Goal: Task Accomplishment & Management: Complete application form

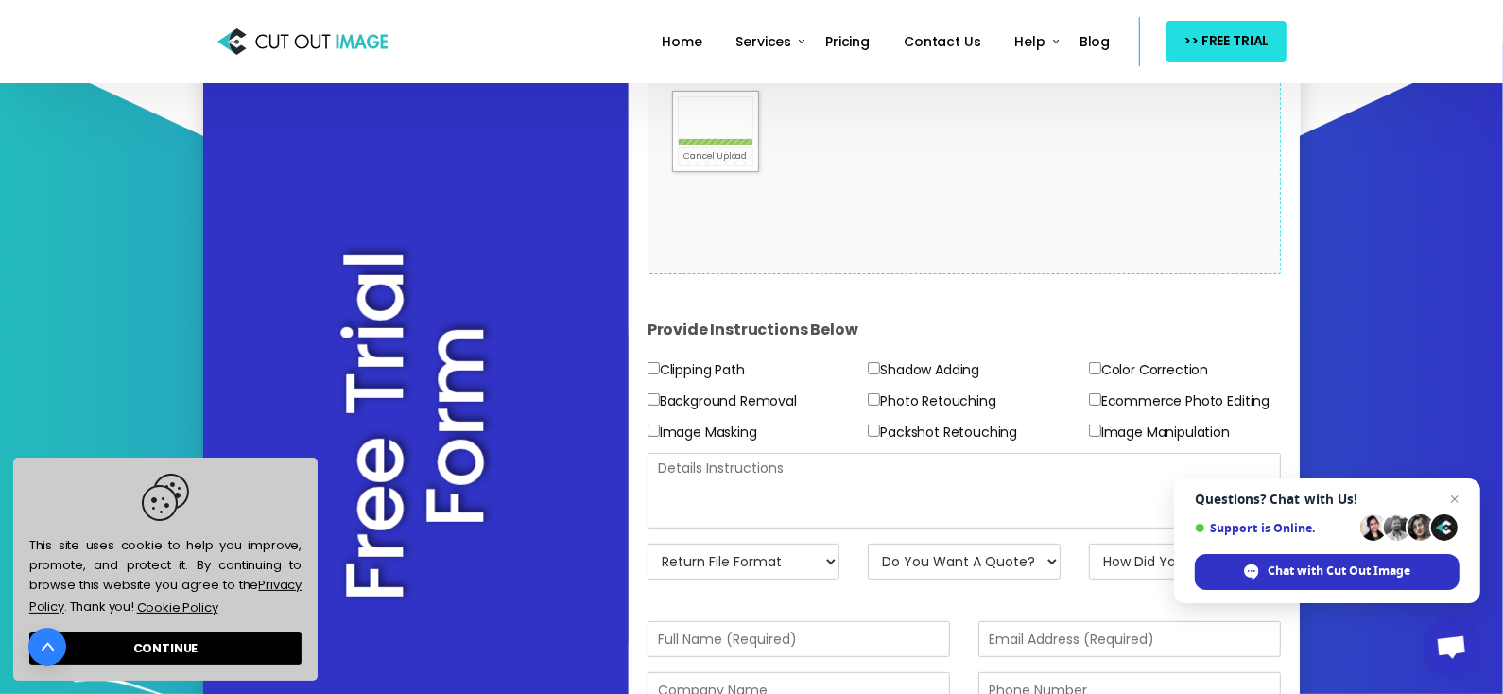
scroll to position [425, 0]
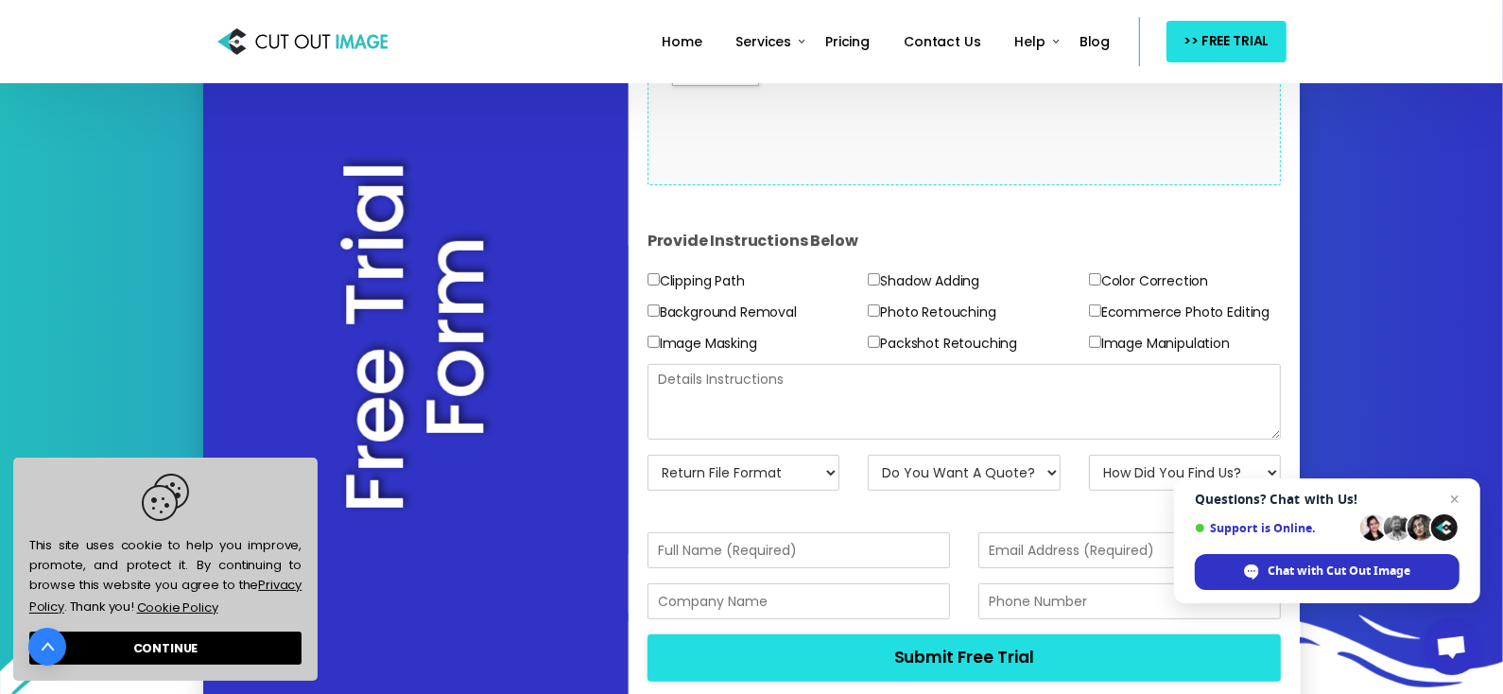
click at [1098, 281] on input"] "Color Correction" at bounding box center [1095, 279] width 12 height 12
checkbox input"] "true"
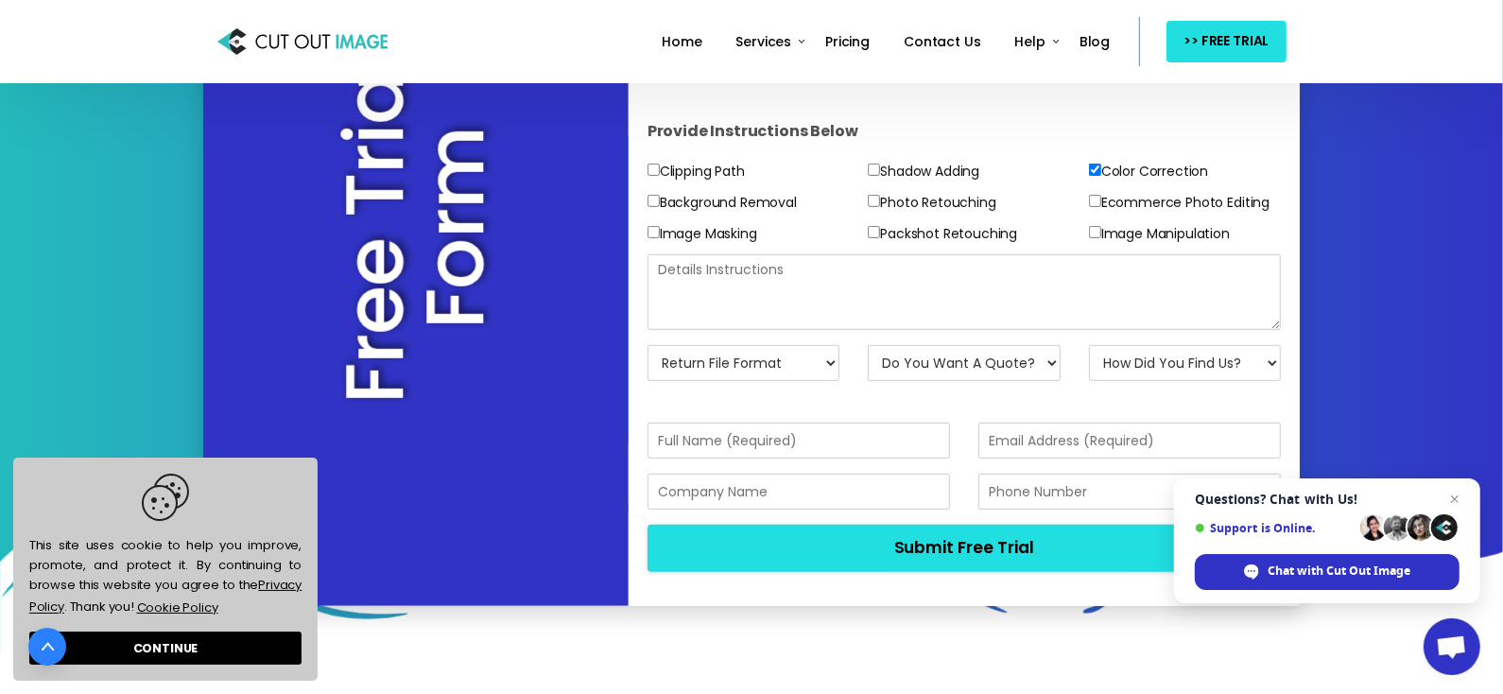
scroll to position [536, 0]
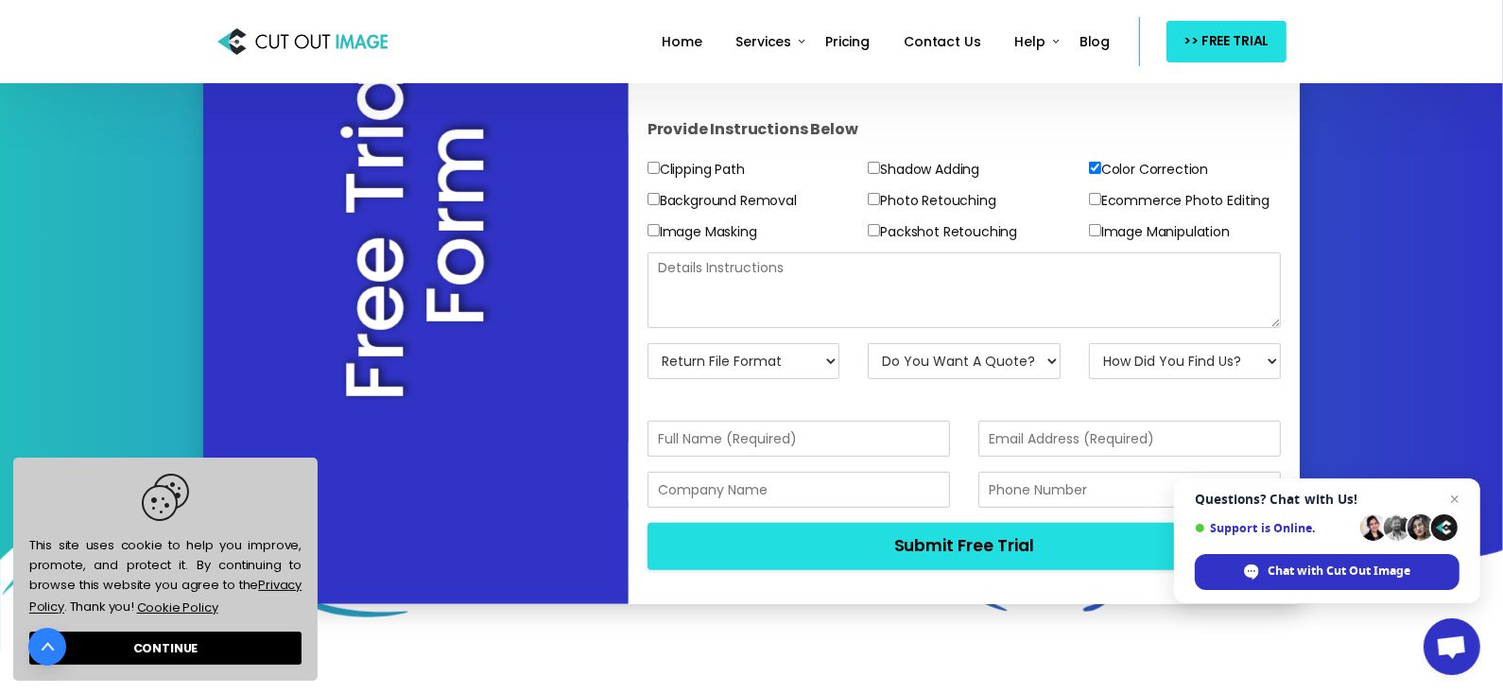
click at [825, 368] on select "Return File Format JPG - [PERSON_NAME] PNG - Transparent BG PSD - Layer Mask PS…" at bounding box center [744, 361] width 193 height 36
click at [648, 343] on select "Return File Format JPG - [PERSON_NAME] PNG - Transparent BG PSD - Layer Mask PS…" at bounding box center [744, 361] width 193 height 36
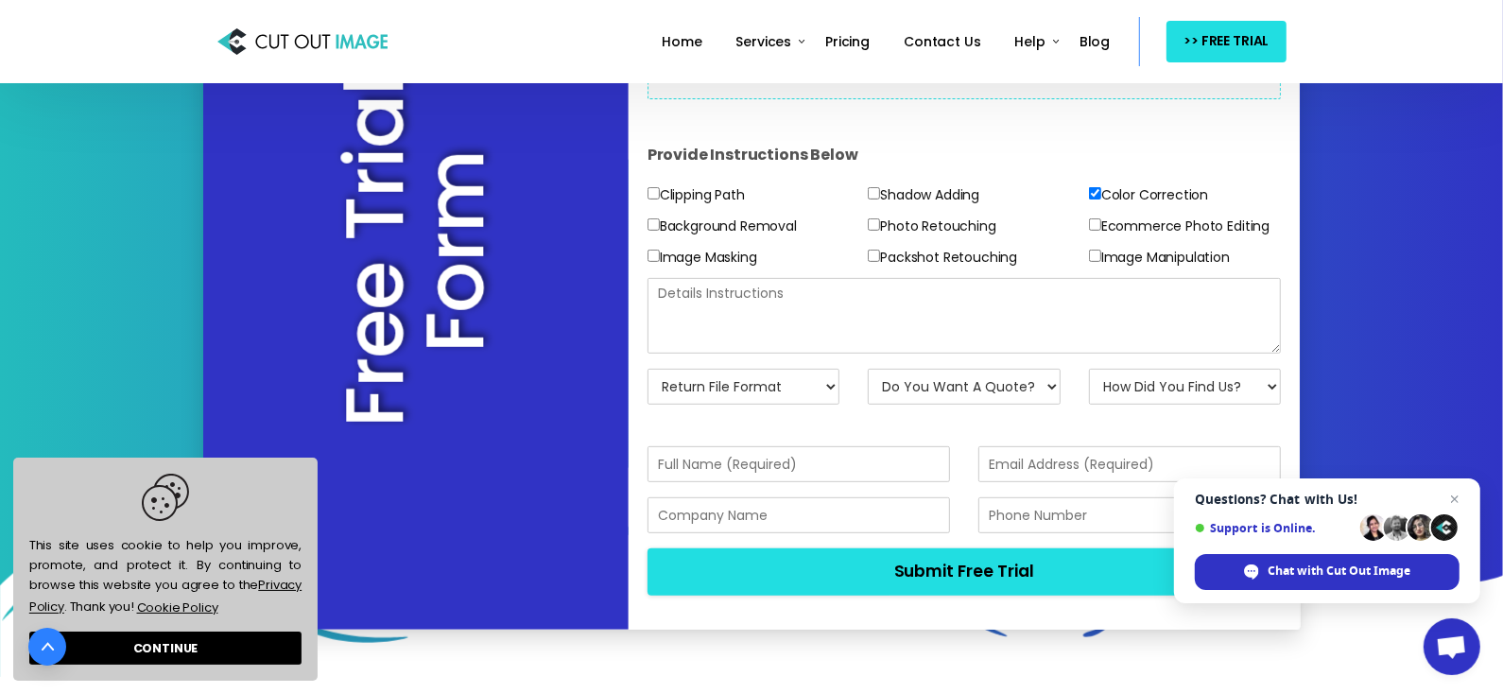
scroll to position [511, 0]
click at [873, 222] on input"] "Photo Retouching" at bounding box center [874, 224] width 12 height 12
checkbox input"] "true"
click at [878, 256] on input"] "Packshot Retouching" at bounding box center [874, 256] width 12 height 12
checkbox input"] "true"
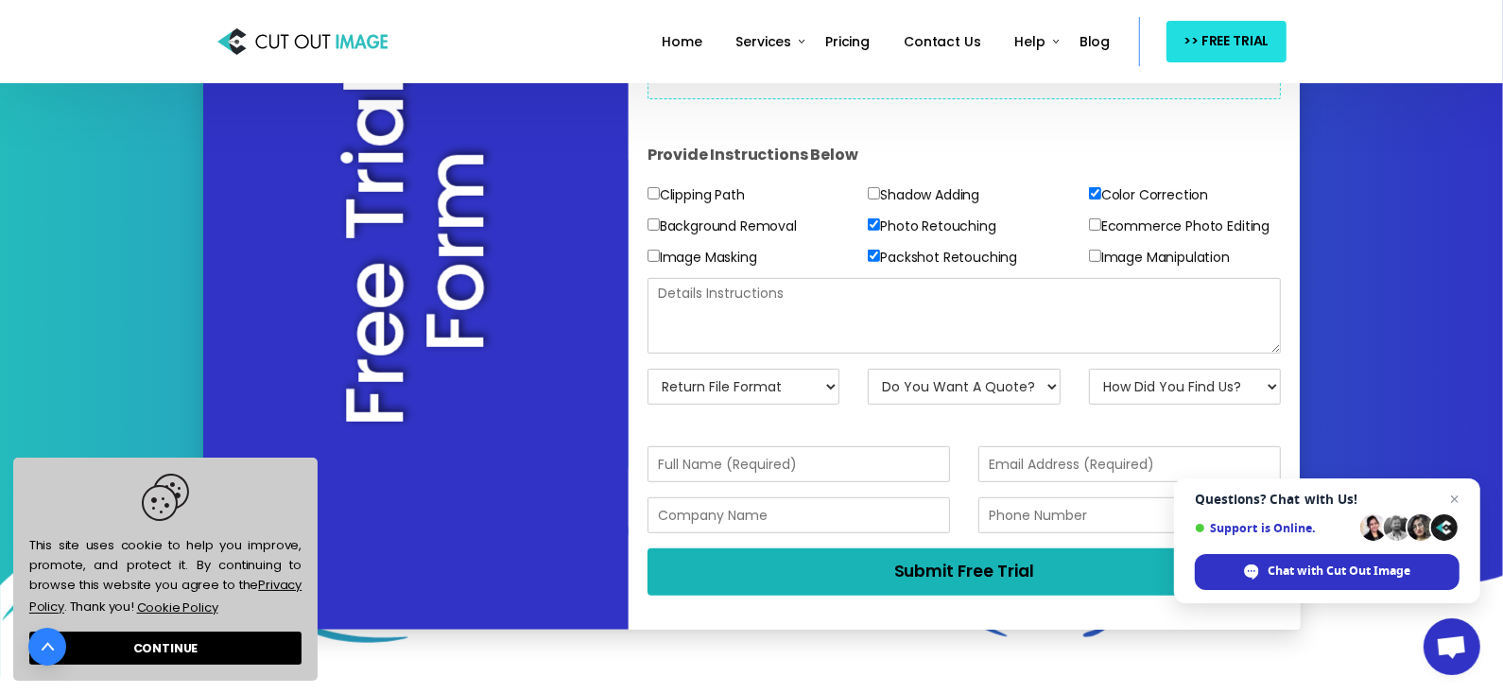
click at [897, 564] on button "Submit Free Trial" at bounding box center [965, 571] width 634 height 46
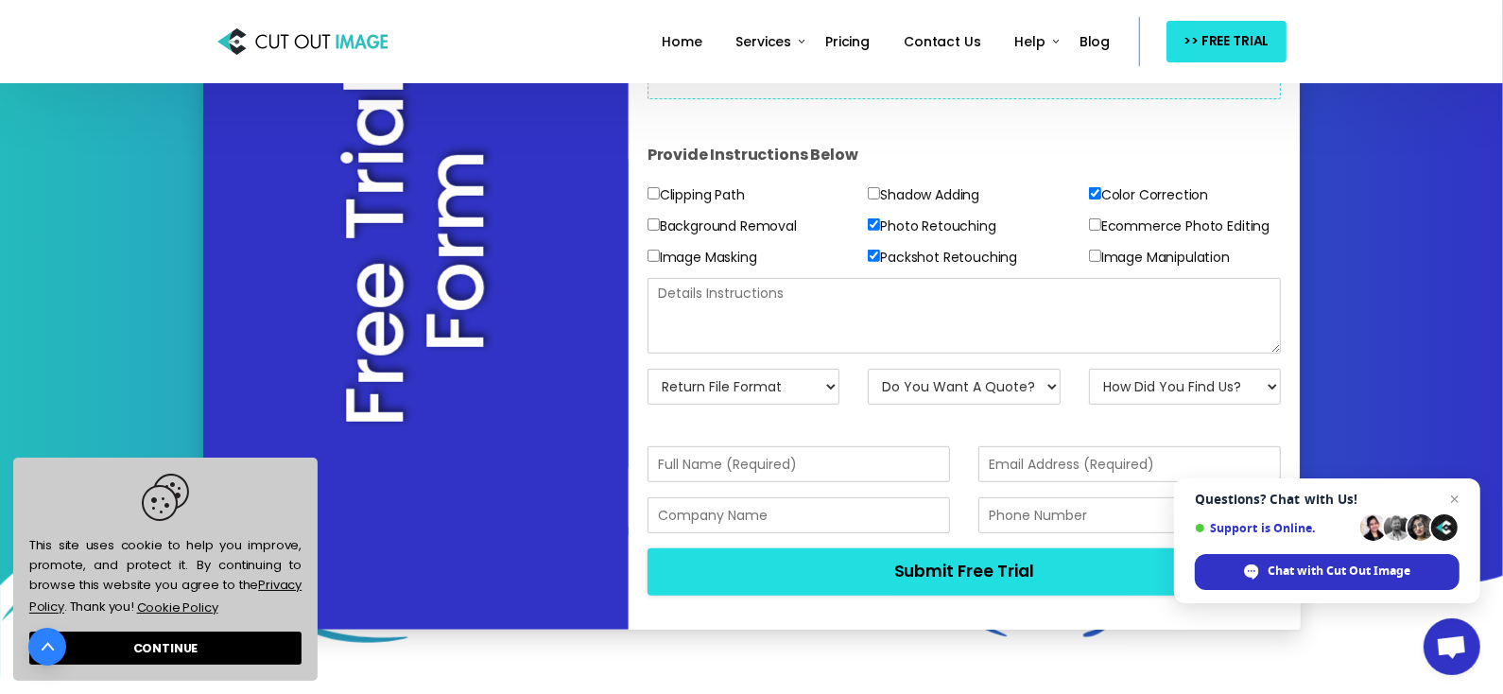
click at [773, 315] on textarea at bounding box center [965, 316] width 634 height 76
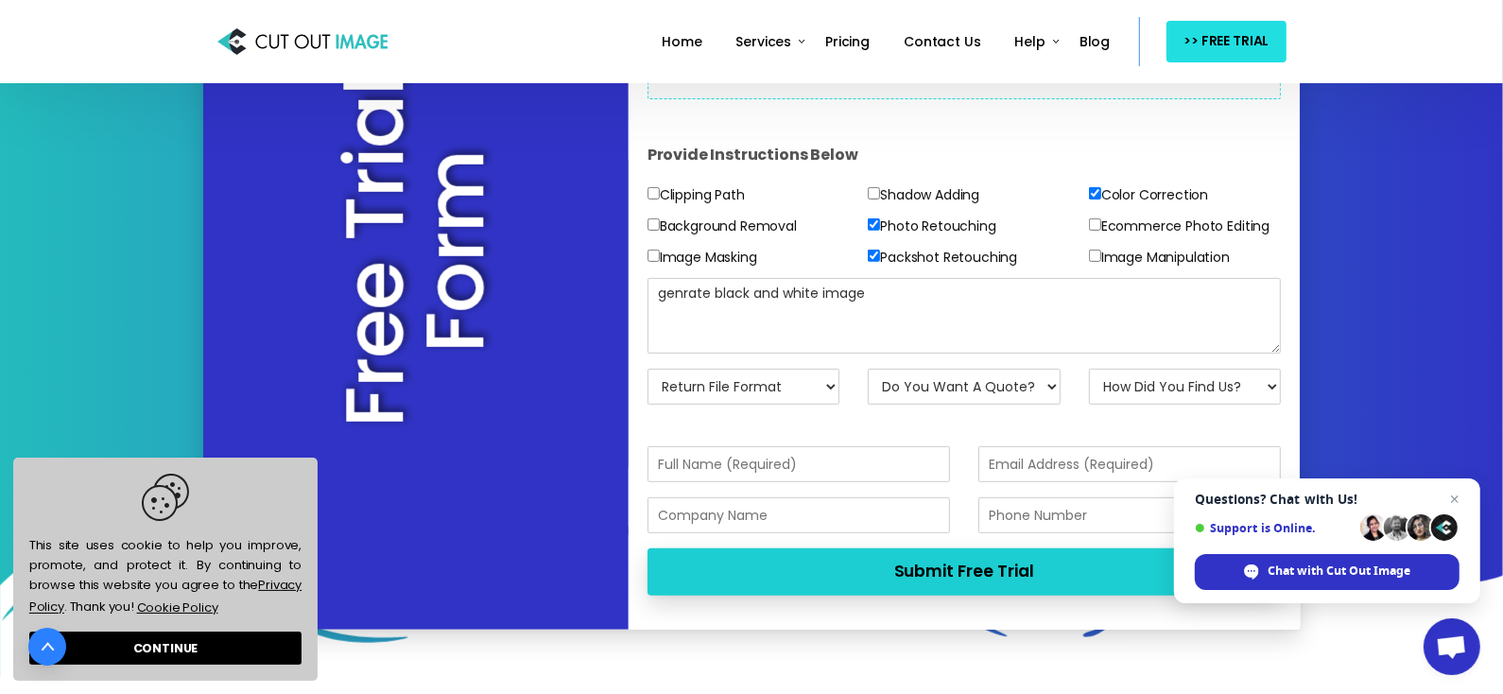
type textarea "genrate black and white image"
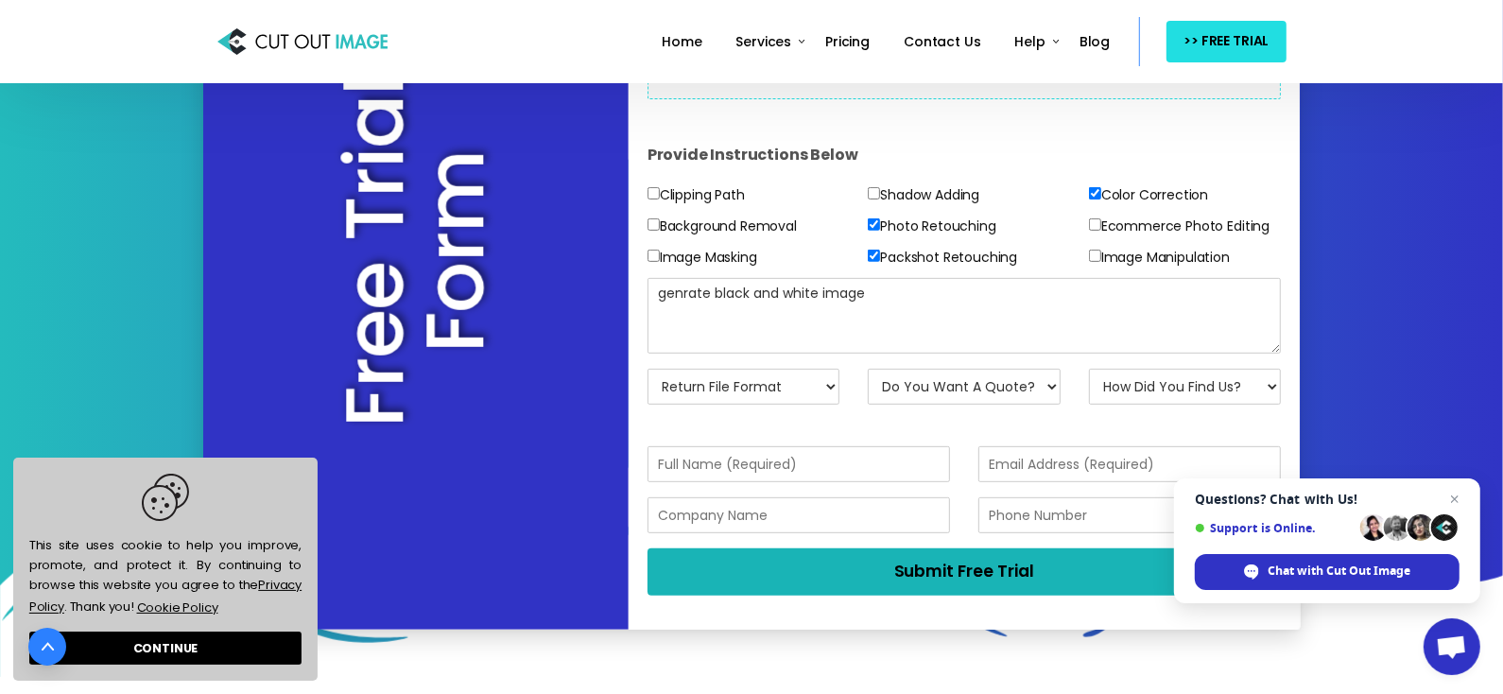
click at [797, 569] on button "Submit Free Trial" at bounding box center [965, 571] width 634 height 46
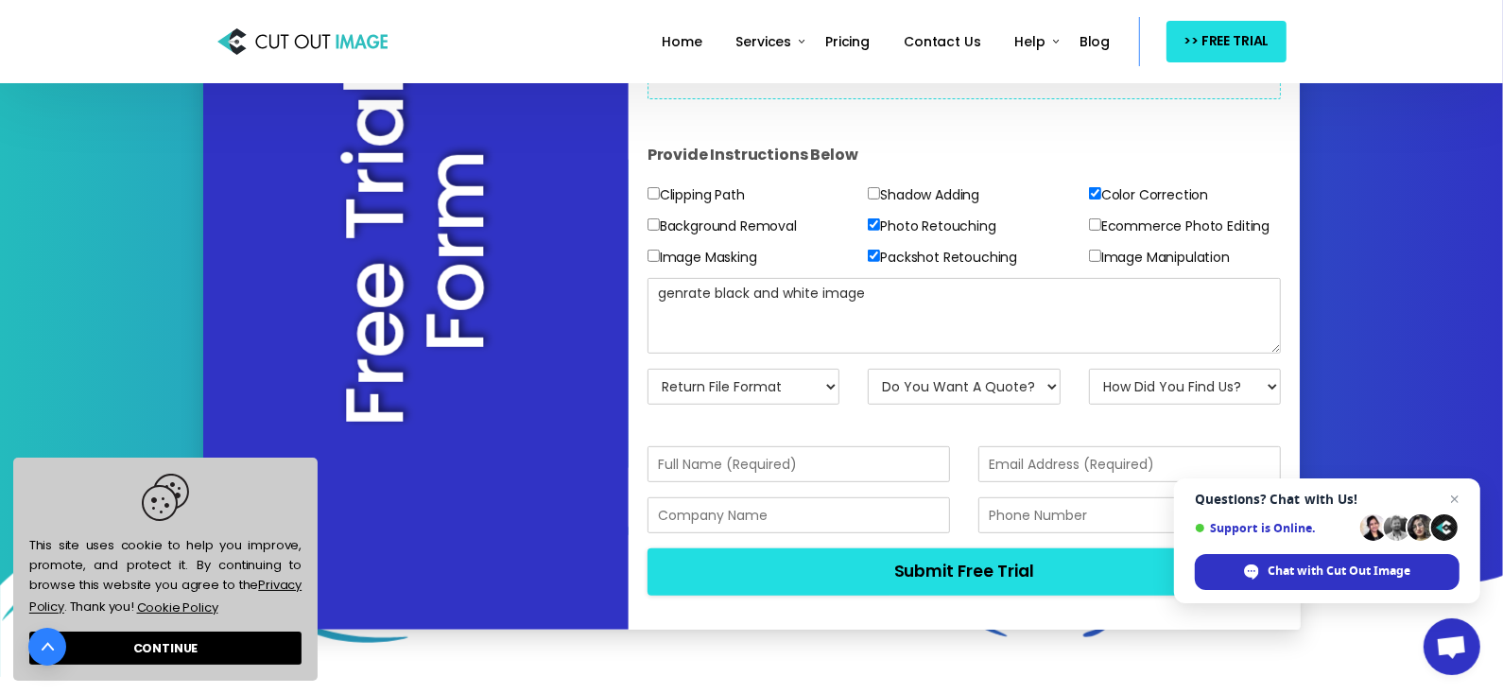
click at [781, 394] on select "Return File Format JPG - [PERSON_NAME] PNG - Transparent BG PSD - Layer Mask PS…" at bounding box center [744, 387] width 193 height 36
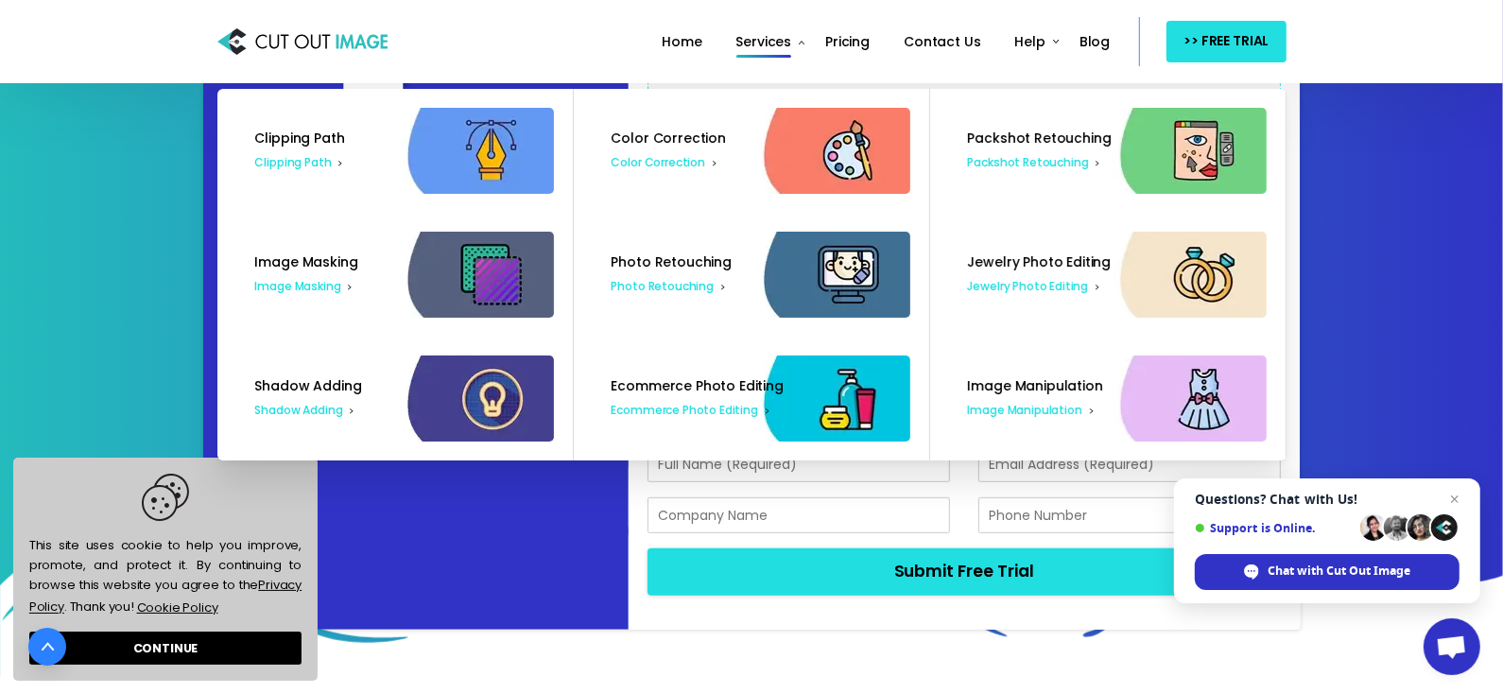
select select "JPG w/ [PERSON_NAME]"
click at [648, 369] on select "Return File Format JPG - [PERSON_NAME] PNG - Transparent BG PSD - Layer Mask PS…" at bounding box center [744, 387] width 193 height 36
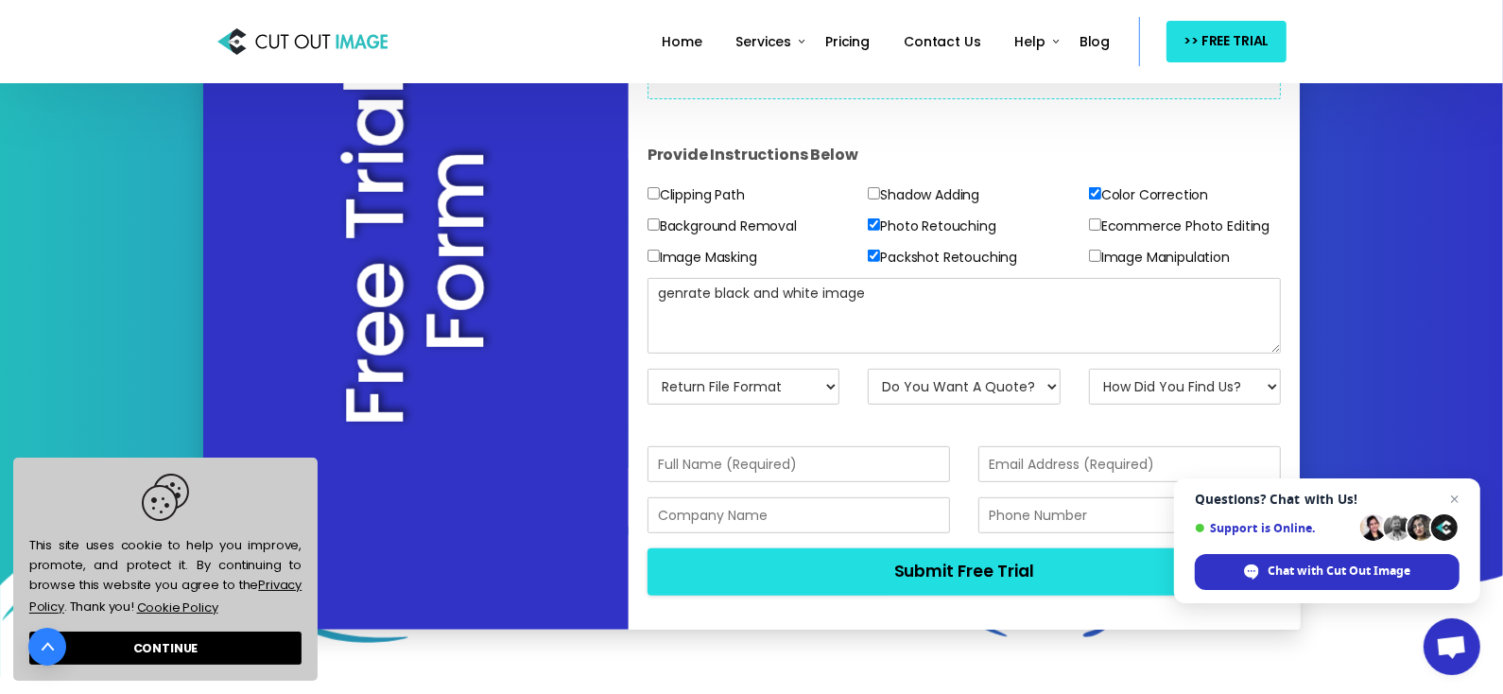
click at [1003, 374] on select "Do You Want A Quote? No, Just Test Images Yes, Quotation Please" at bounding box center [964, 387] width 193 height 36
select select "No"
click at [868, 369] on select "Do You Want A Quote? No, Just Test Images Yes, Quotation Please" at bounding box center [964, 387] width 193 height 36
click at [1154, 392] on select "How Did You Find Us? Email Search Engine Friend/Colleague Social Media Tele Mar…" at bounding box center [1185, 387] width 193 height 36
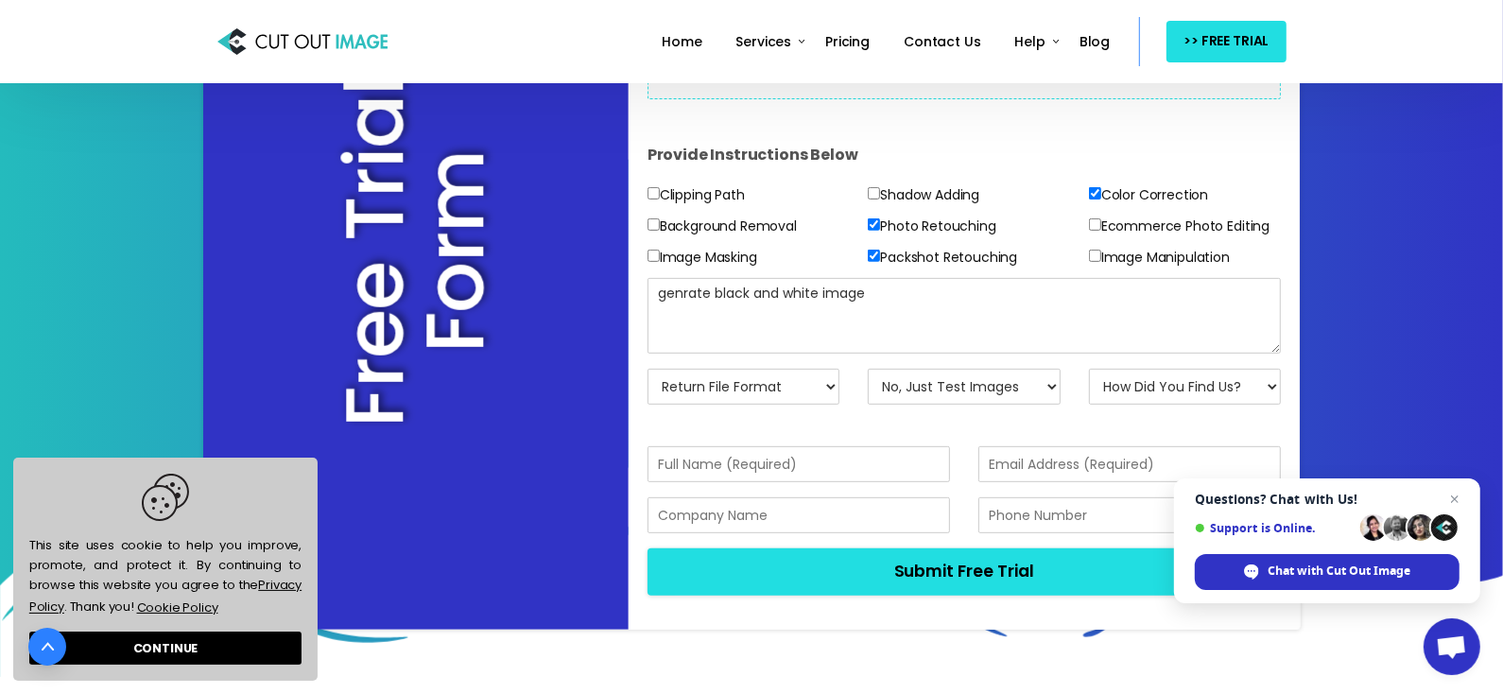
select select "Social Media"
click at [1089, 369] on select "How Did You Find Us? Email Search Engine Friend/Colleague Social Media Tele Mar…" at bounding box center [1185, 387] width 193 height 36
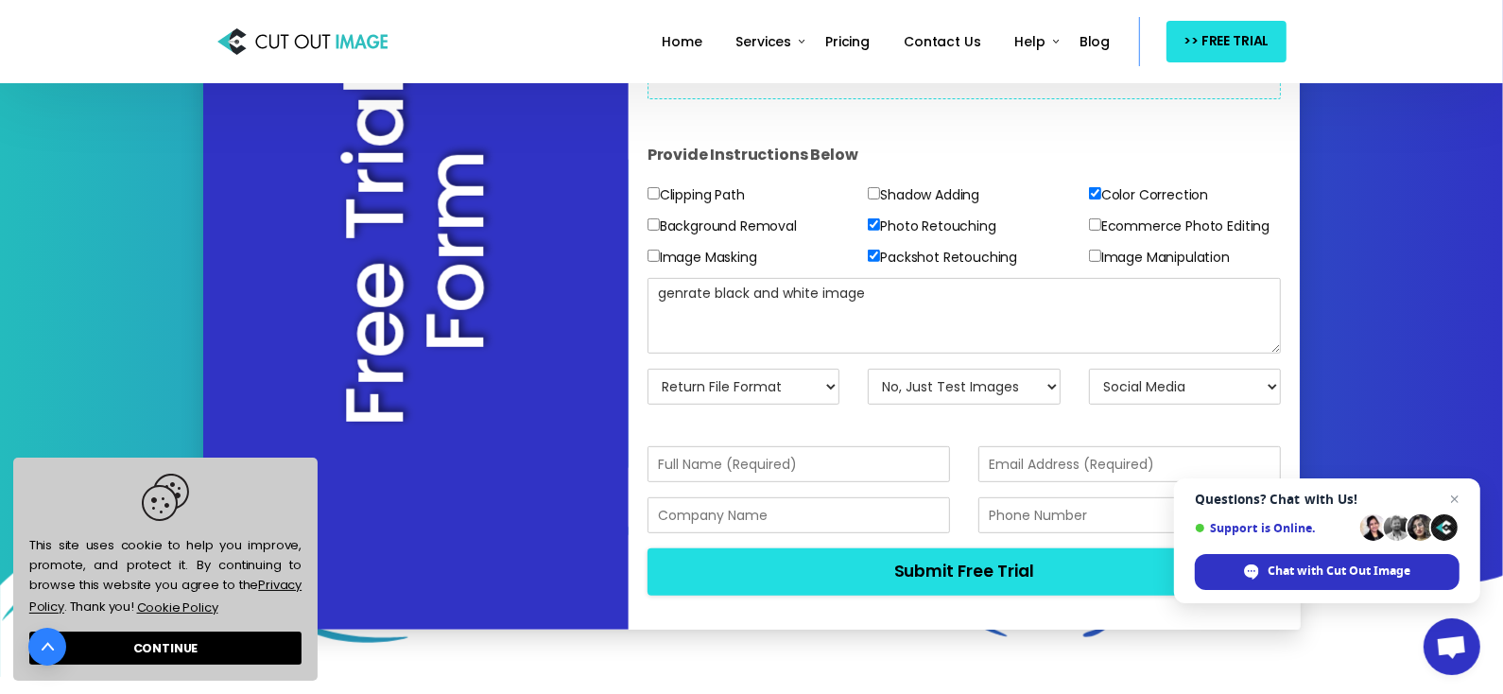
click at [783, 461] on input "text" at bounding box center [799, 464] width 303 height 36
type input "ss"
click at [1085, 465] on input "email" at bounding box center [1130, 464] width 303 height 36
type input "[EMAIL_ADDRESS][DOMAIN_NAME]"
click at [827, 507] on input "text" at bounding box center [799, 515] width 303 height 36
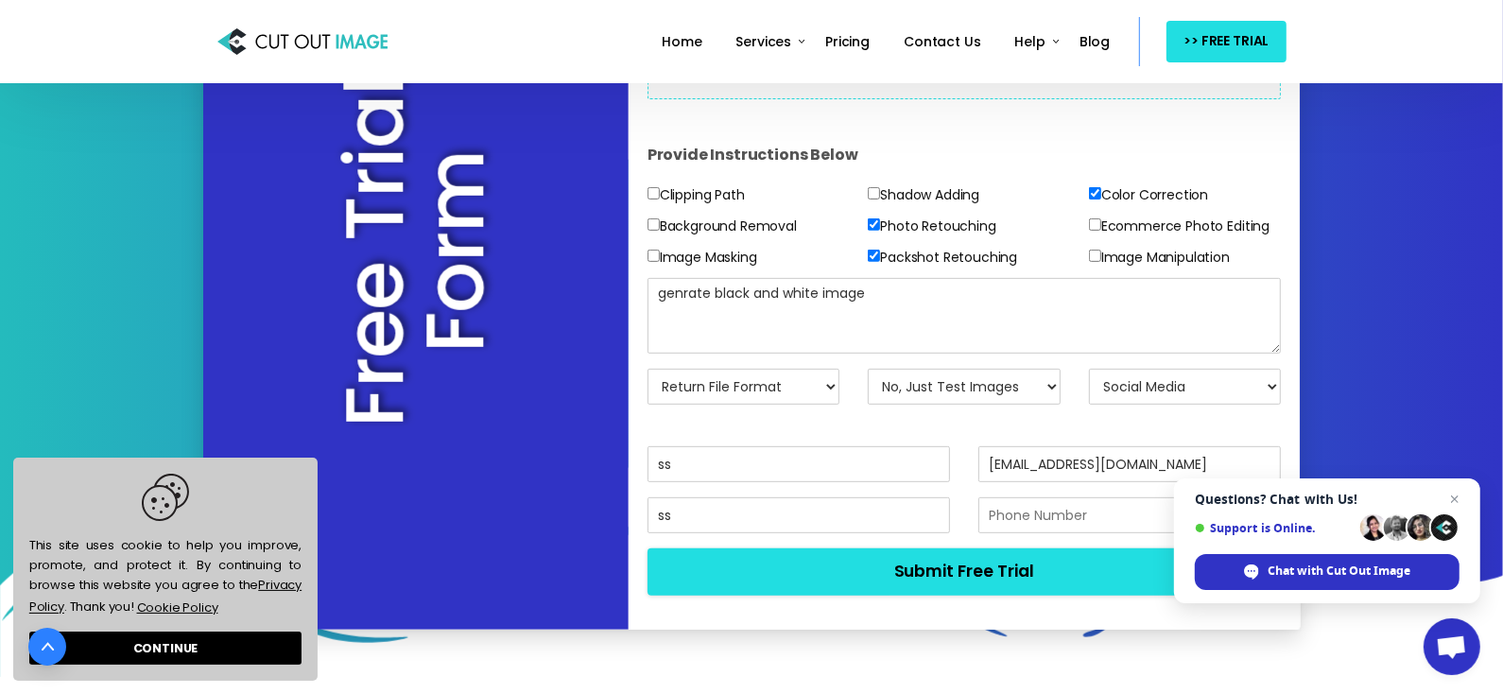
type input "ss"
click at [1006, 510] on input "text" at bounding box center [1130, 515] width 303 height 36
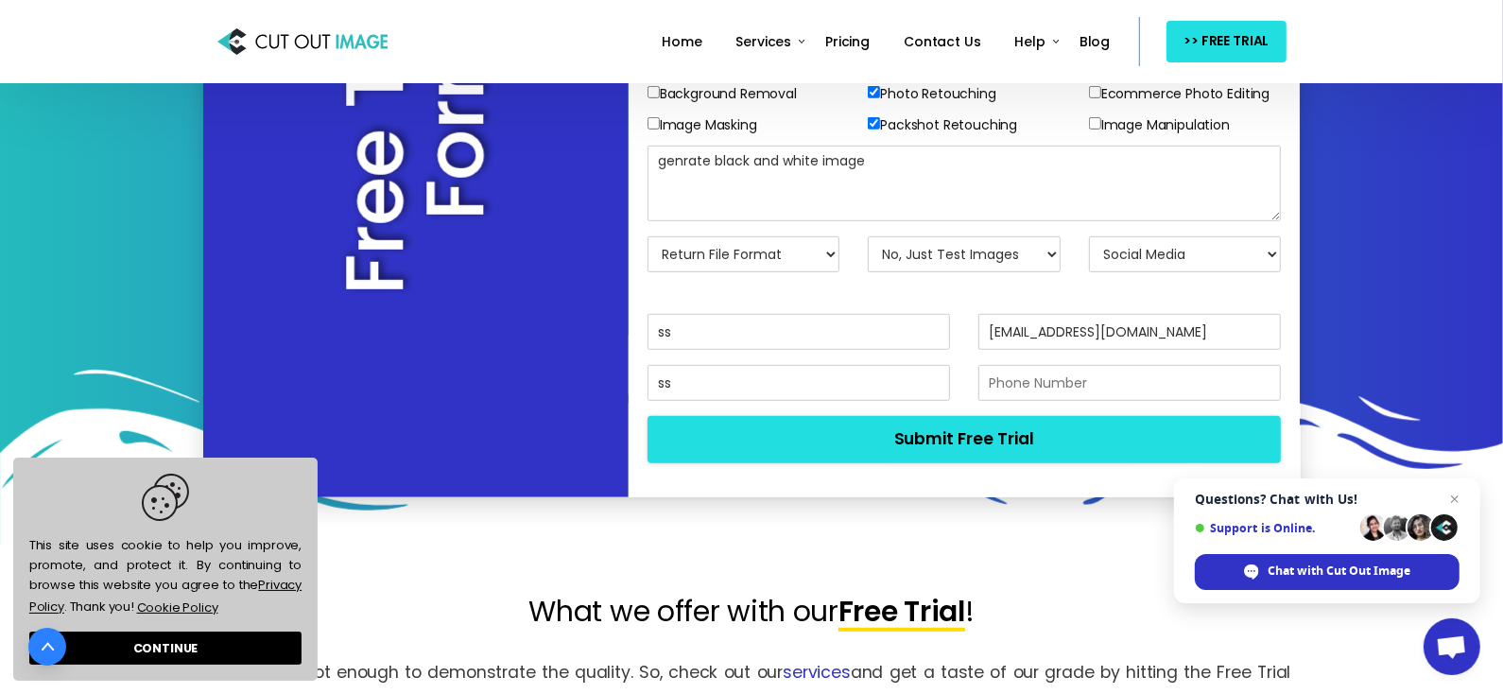
scroll to position [644, 0]
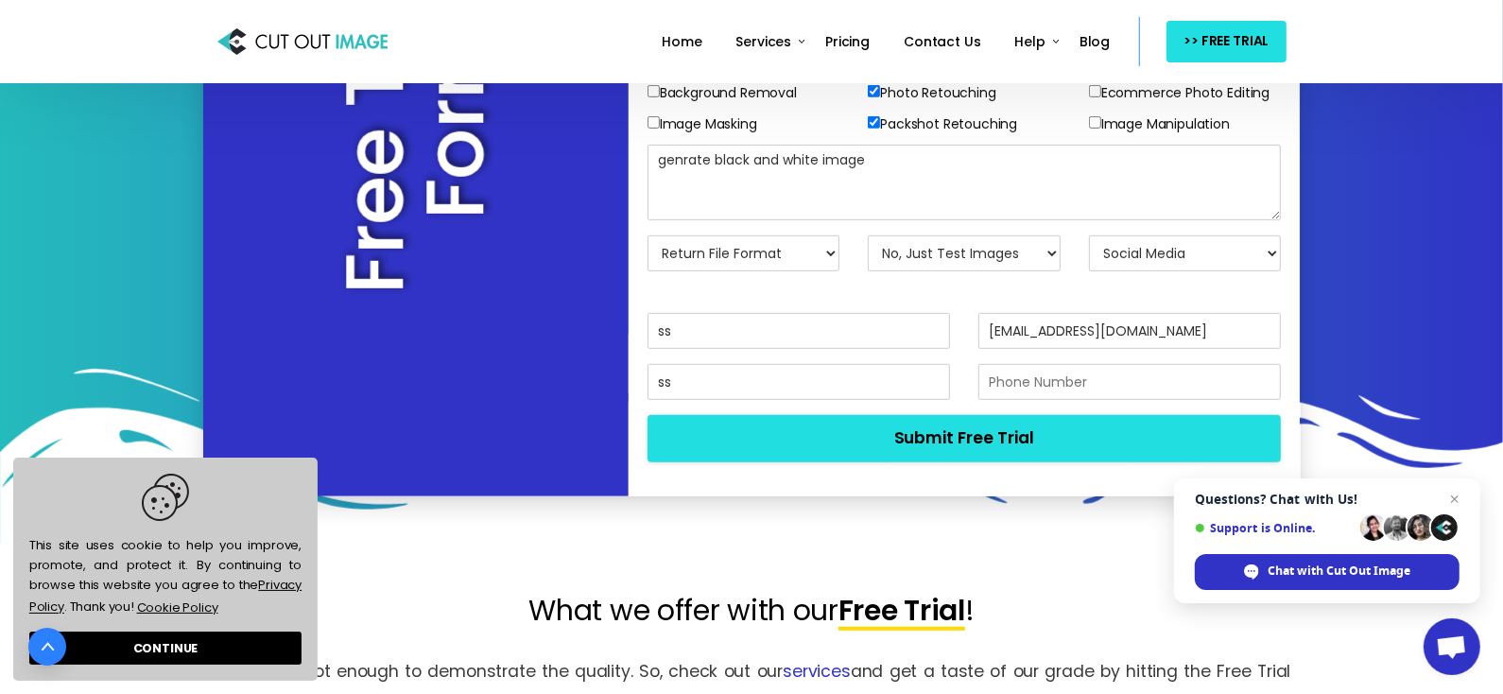
click at [1108, 388] on input "text" at bounding box center [1130, 382] width 303 height 36
type input "09307835932"
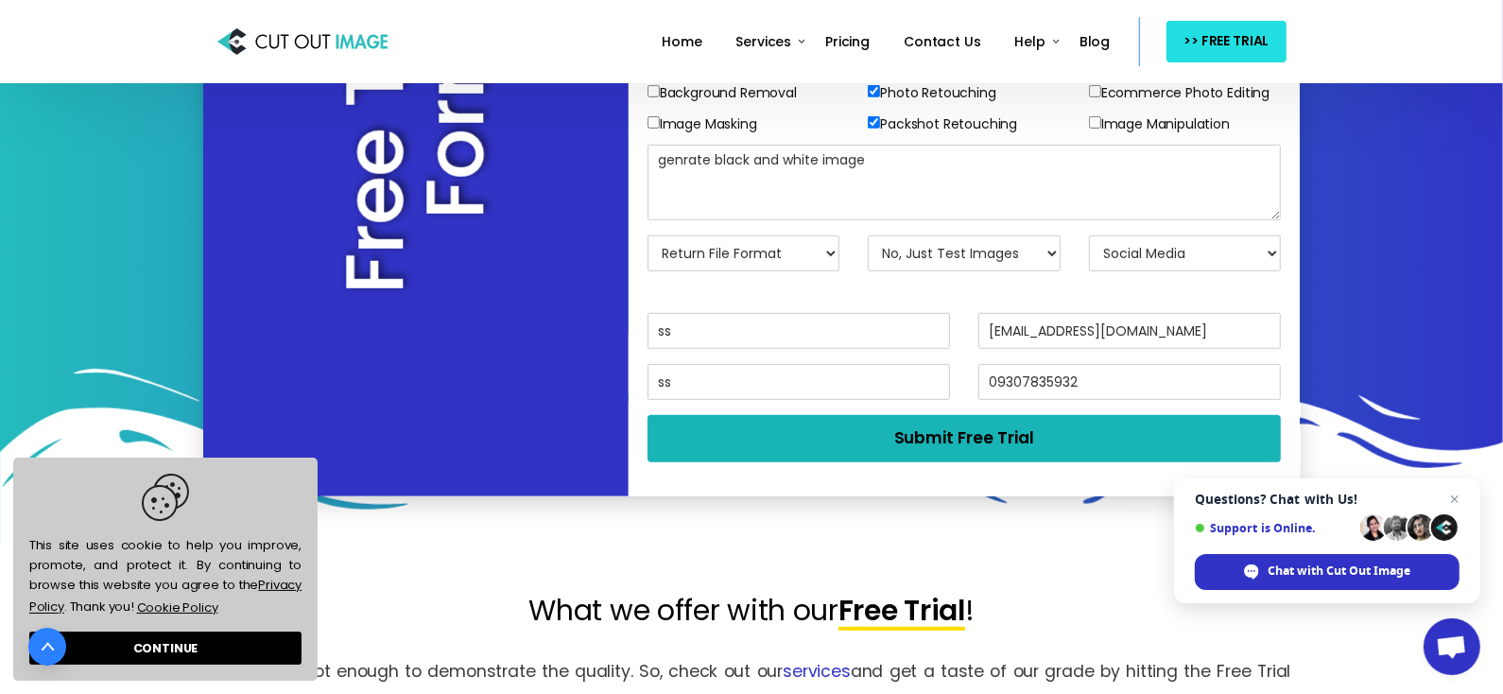
click at [1060, 432] on button "Submit Free Trial" at bounding box center [965, 438] width 634 height 46
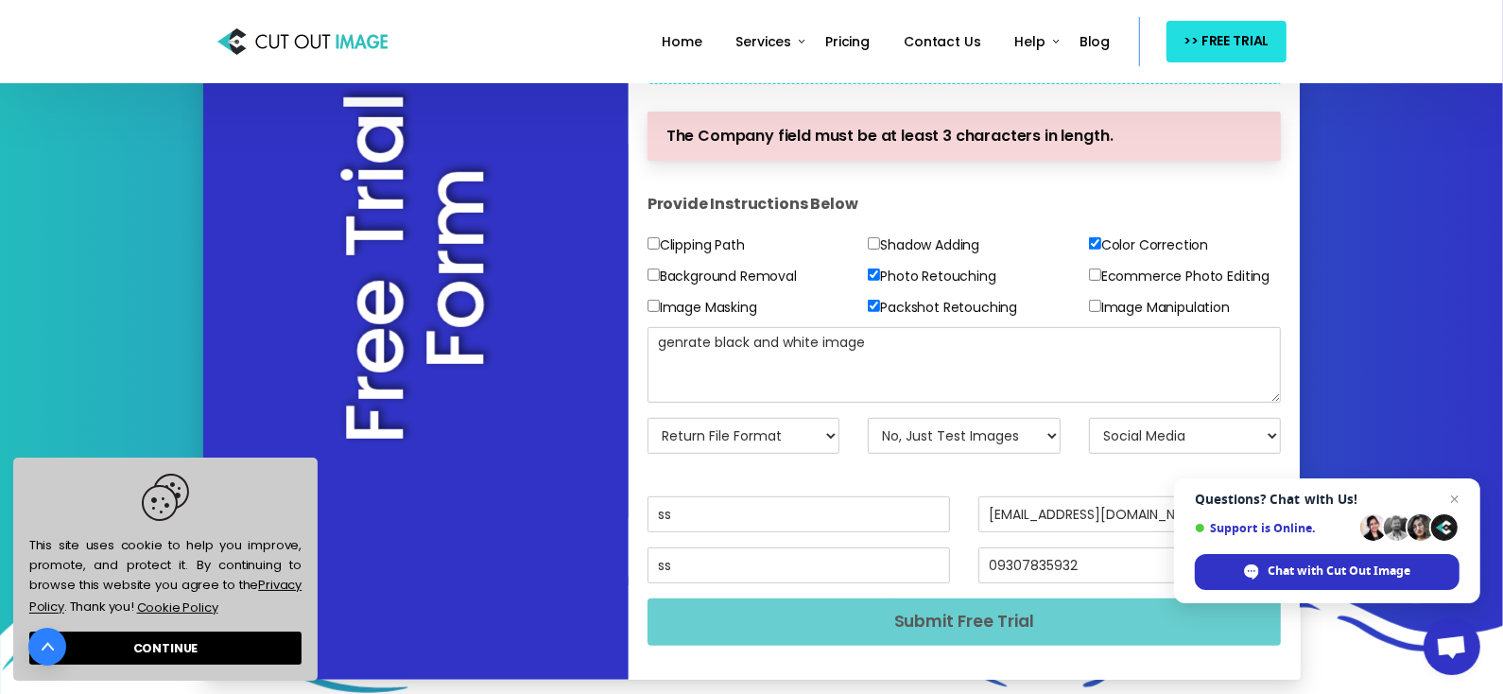
scroll to position [530, 0]
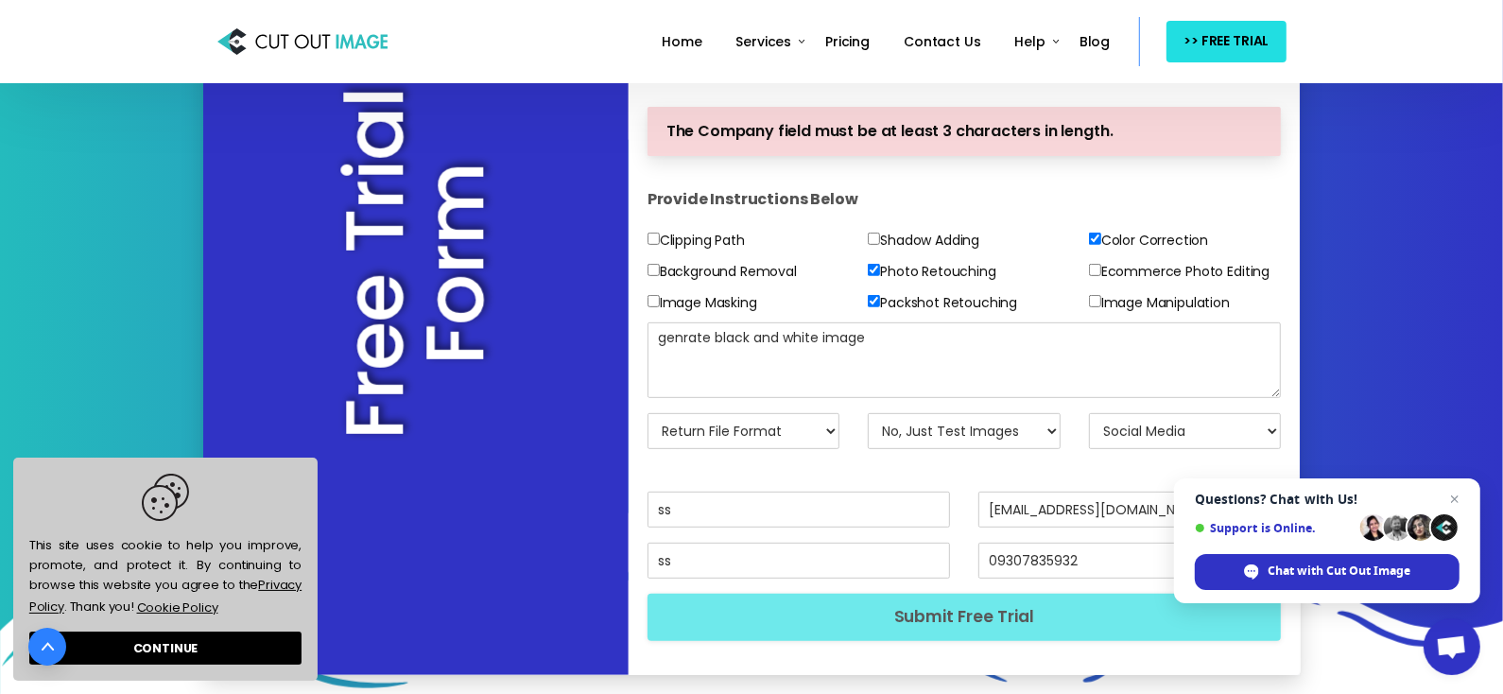
click at [721, 549] on input "ss" at bounding box center [799, 561] width 303 height 36
type input "ssre"
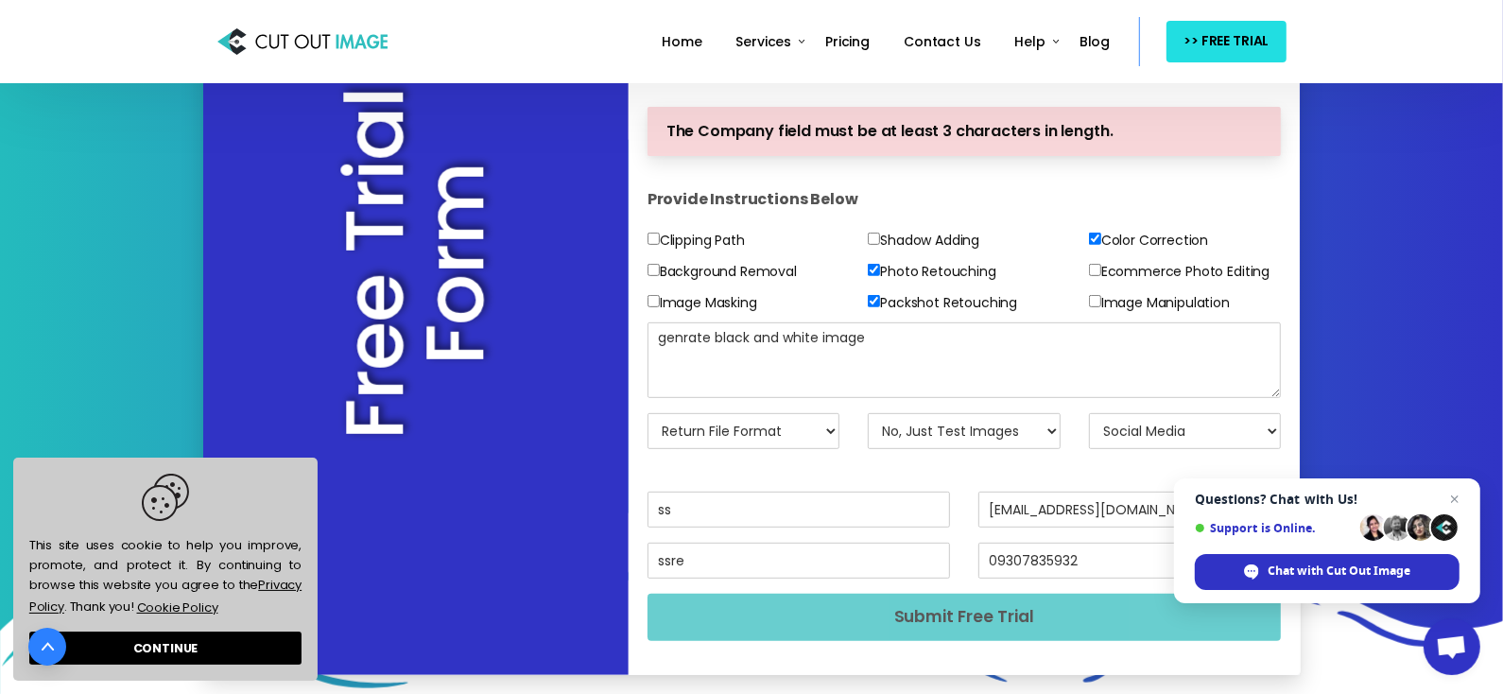
click at [735, 621] on button "Submit Free Trial" at bounding box center [965, 617] width 634 height 46
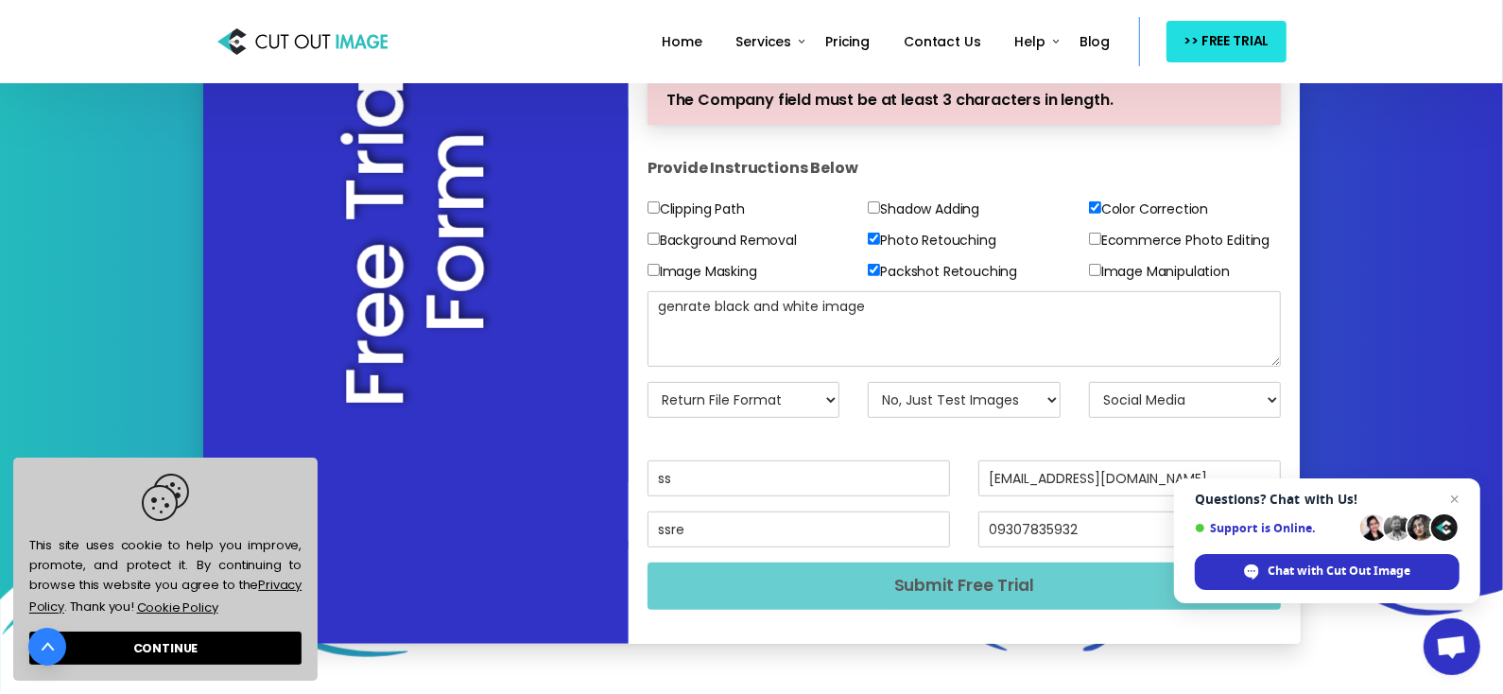
scroll to position [563, 0]
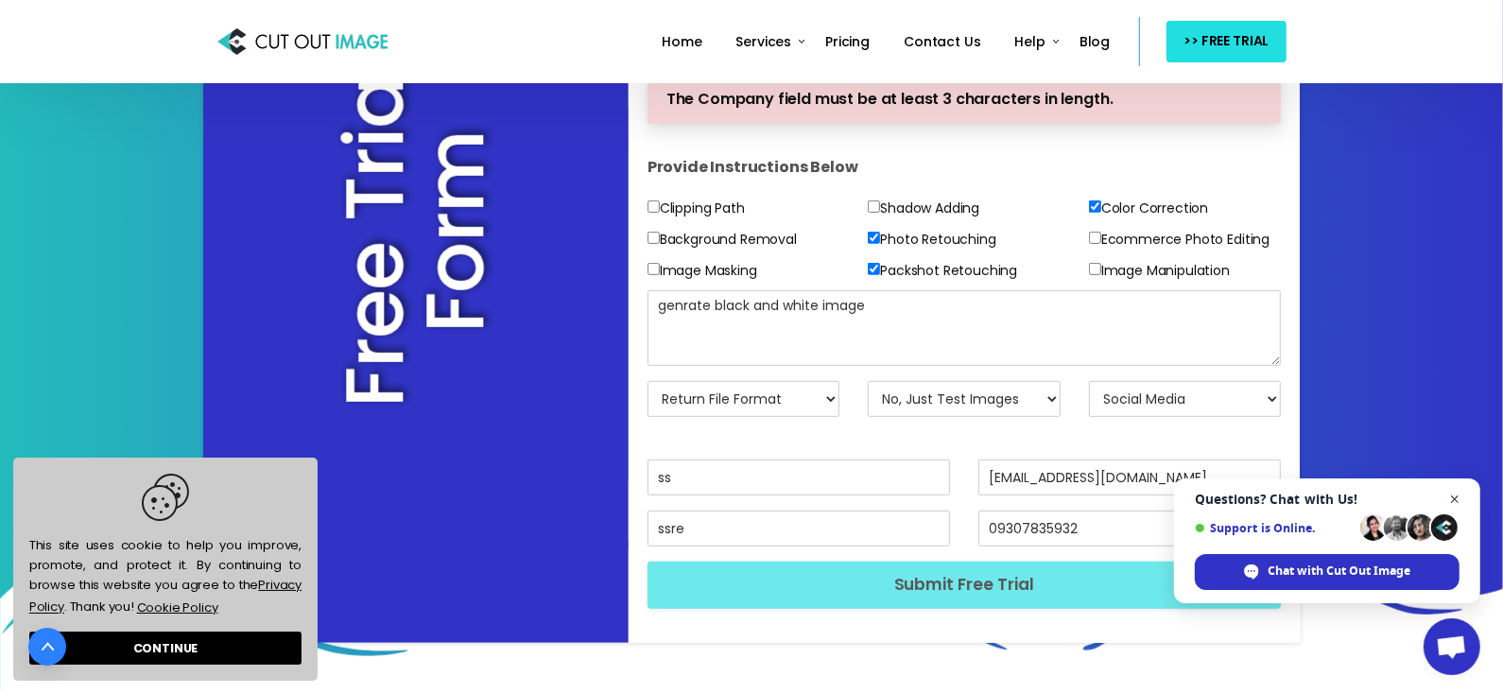
click at [1457, 496] on span "Open chat" at bounding box center [1456, 500] width 24 height 24
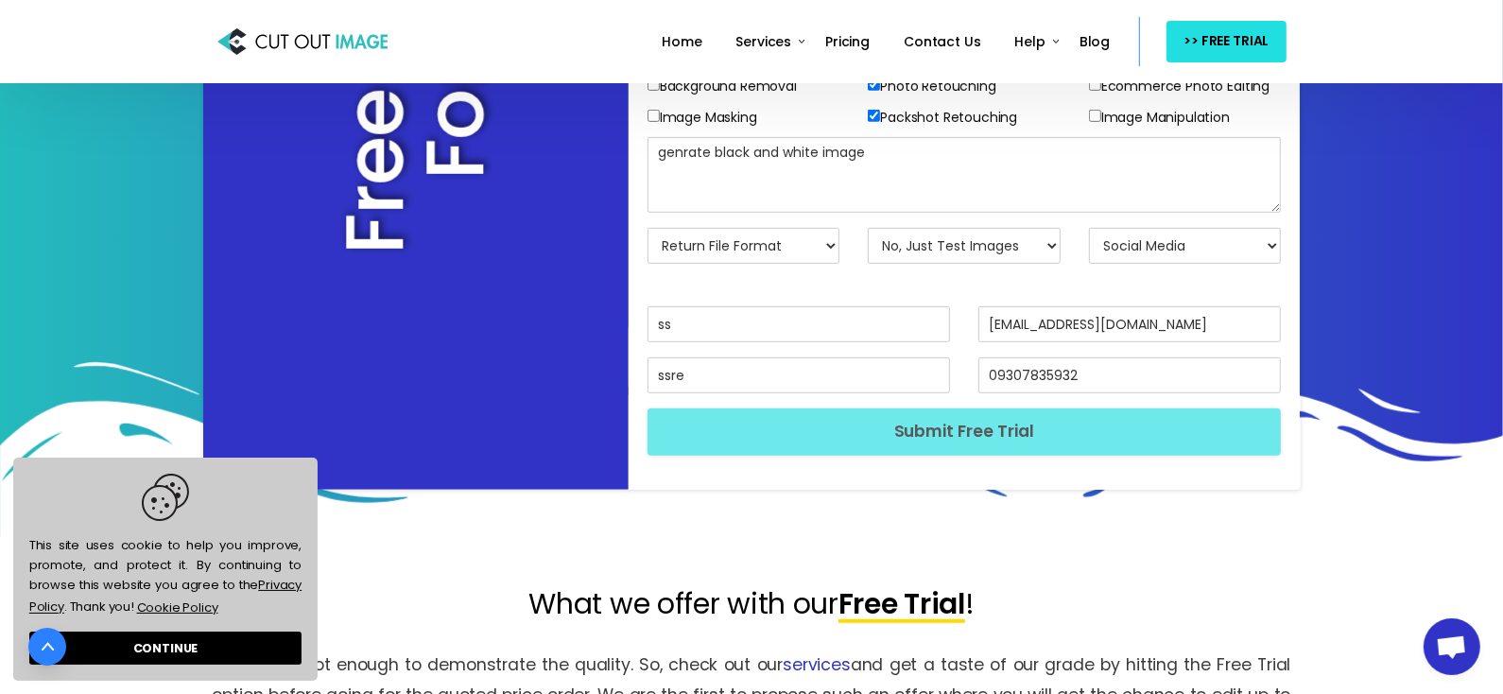
scroll to position [726, 0]
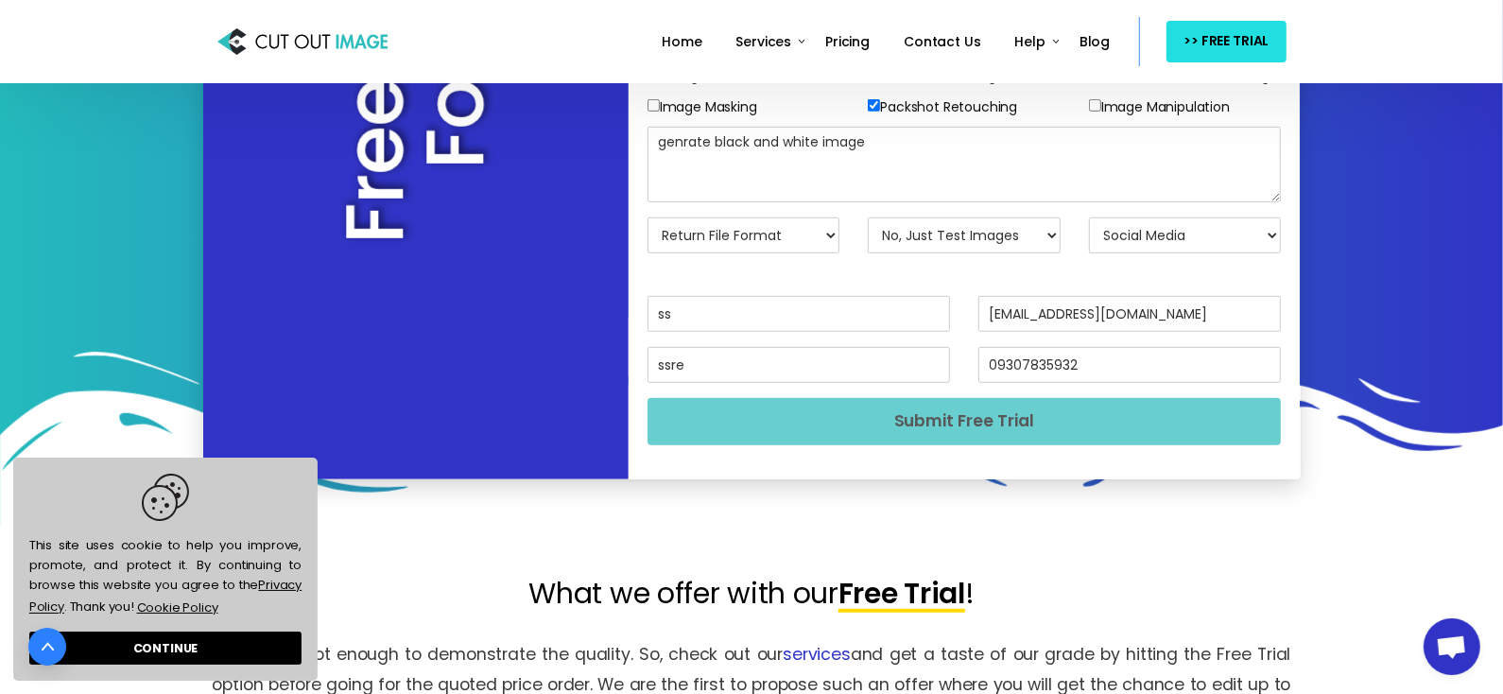
click at [917, 430] on button "Submit Free Trial" at bounding box center [965, 421] width 634 height 46
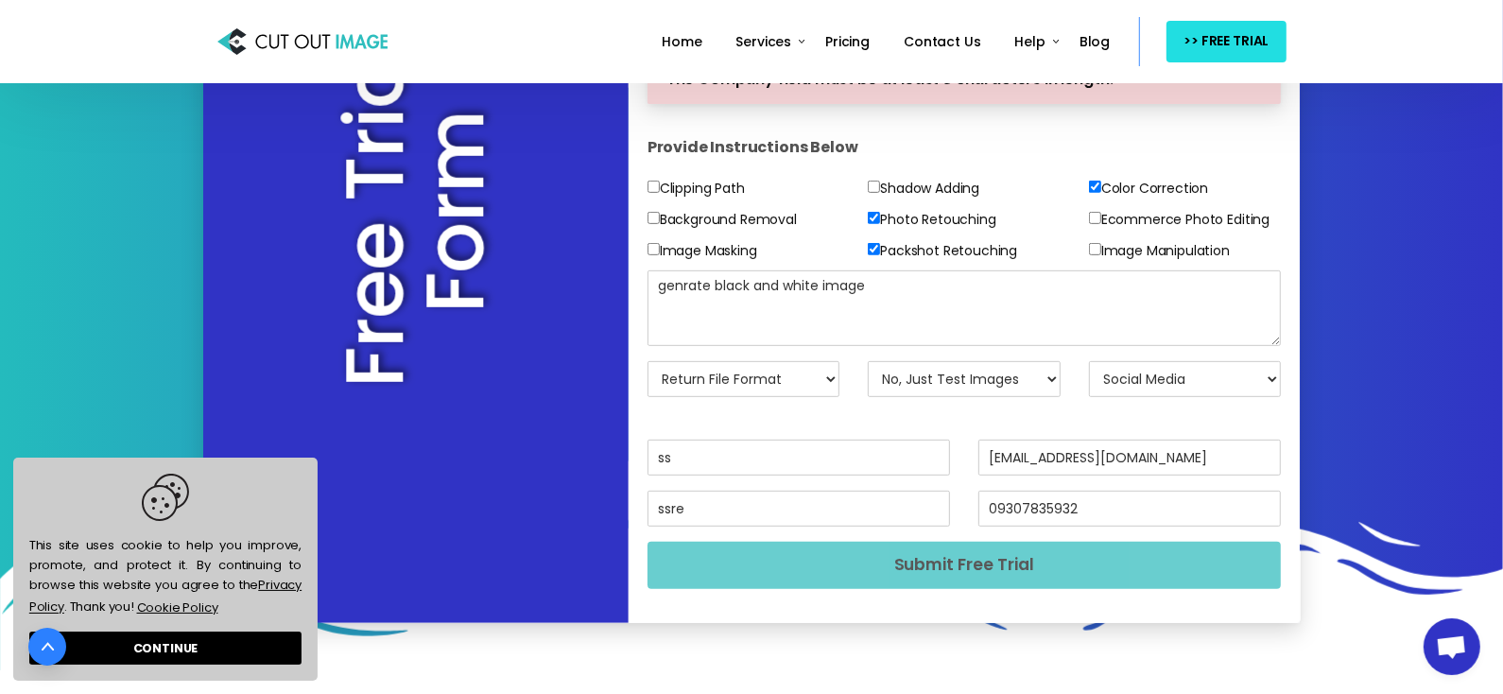
scroll to position [585, 0]
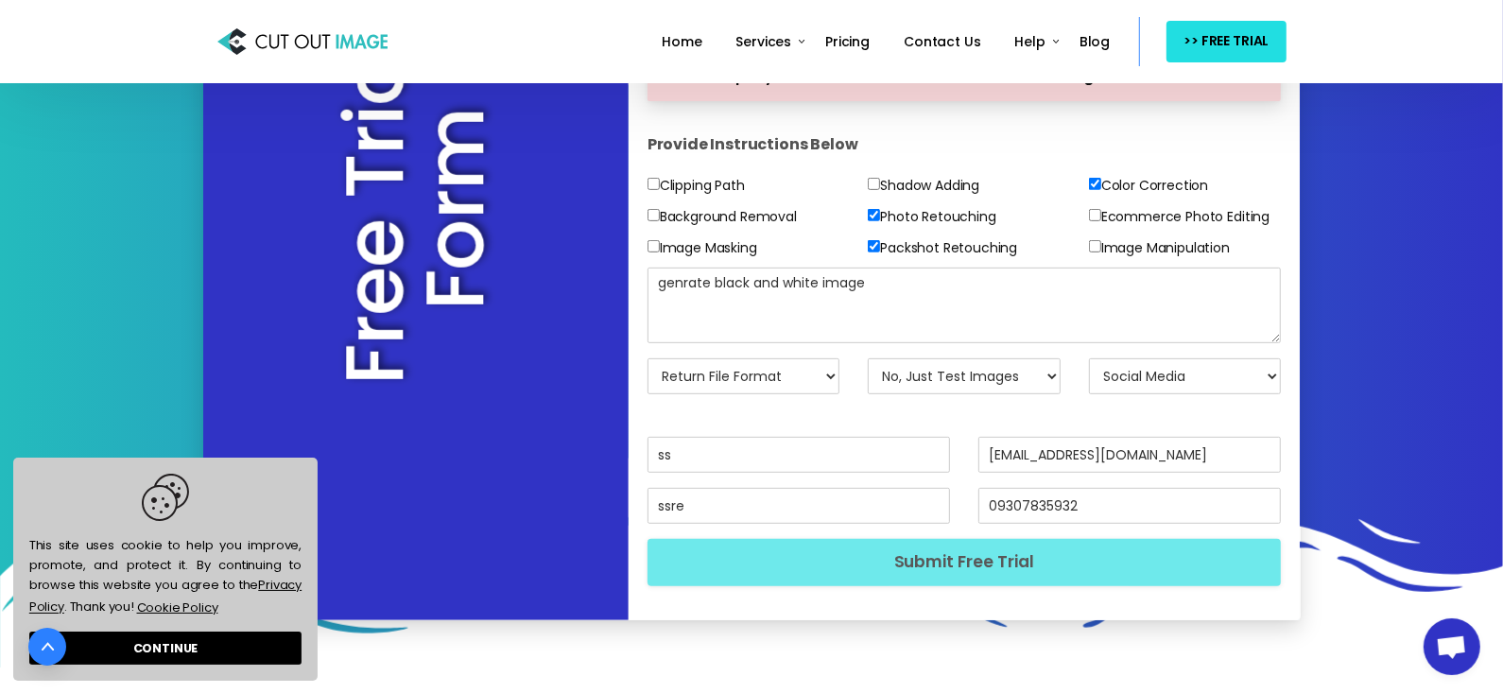
click at [747, 453] on input "ss" at bounding box center [799, 455] width 303 height 36
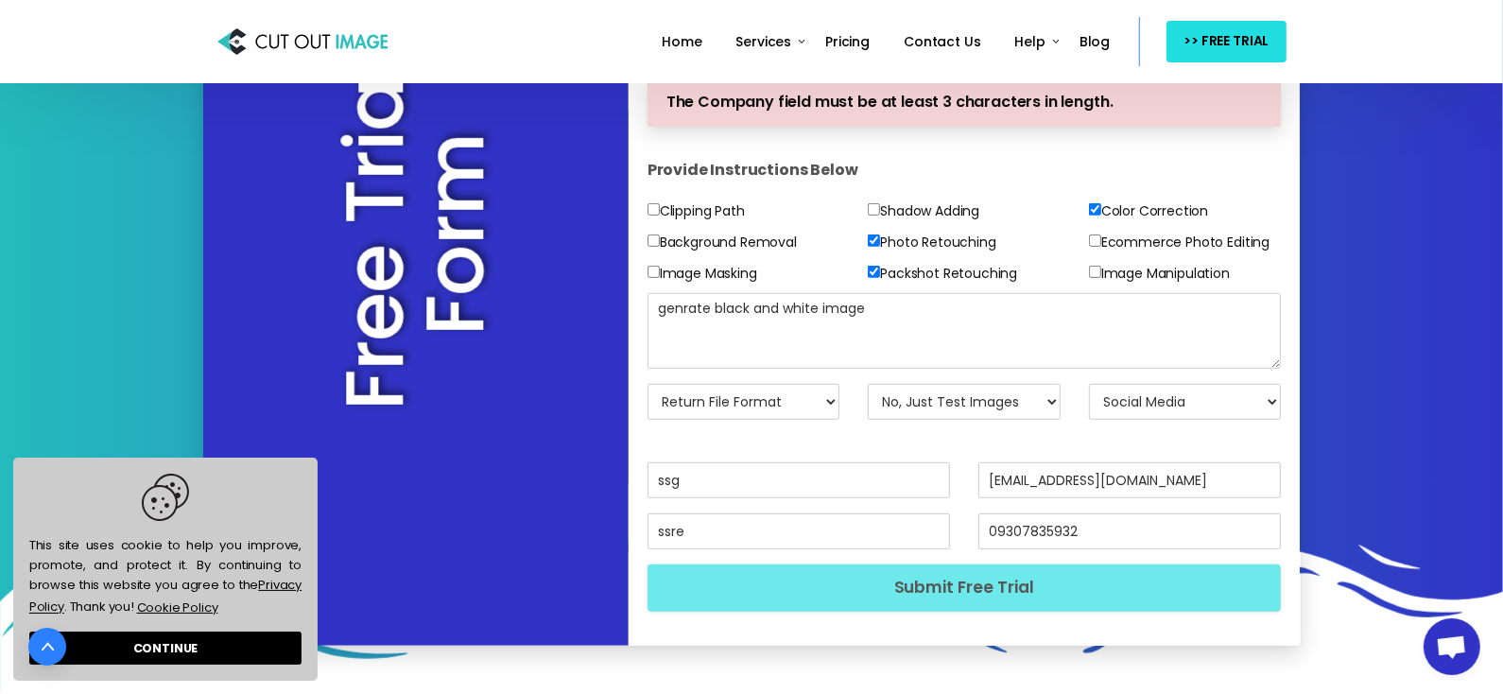
scroll to position [562, 0]
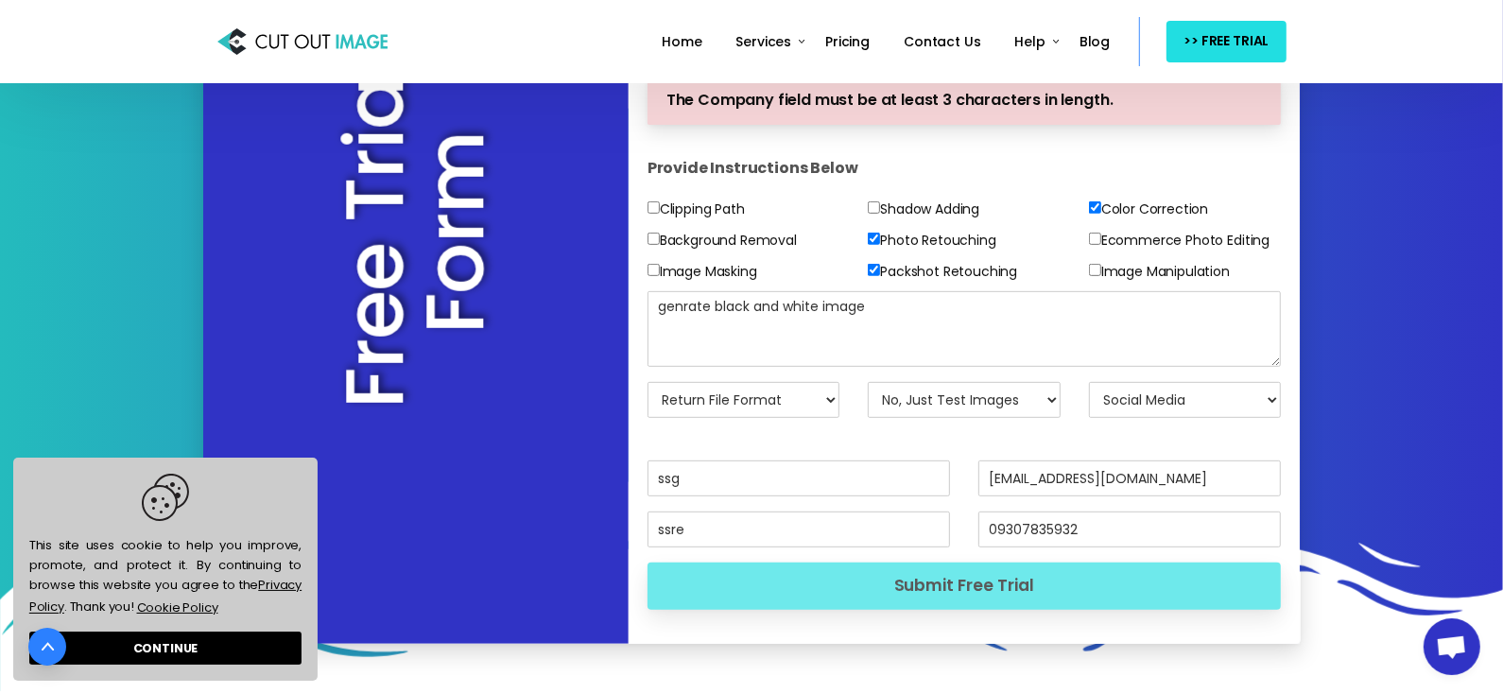
type input "ssg"
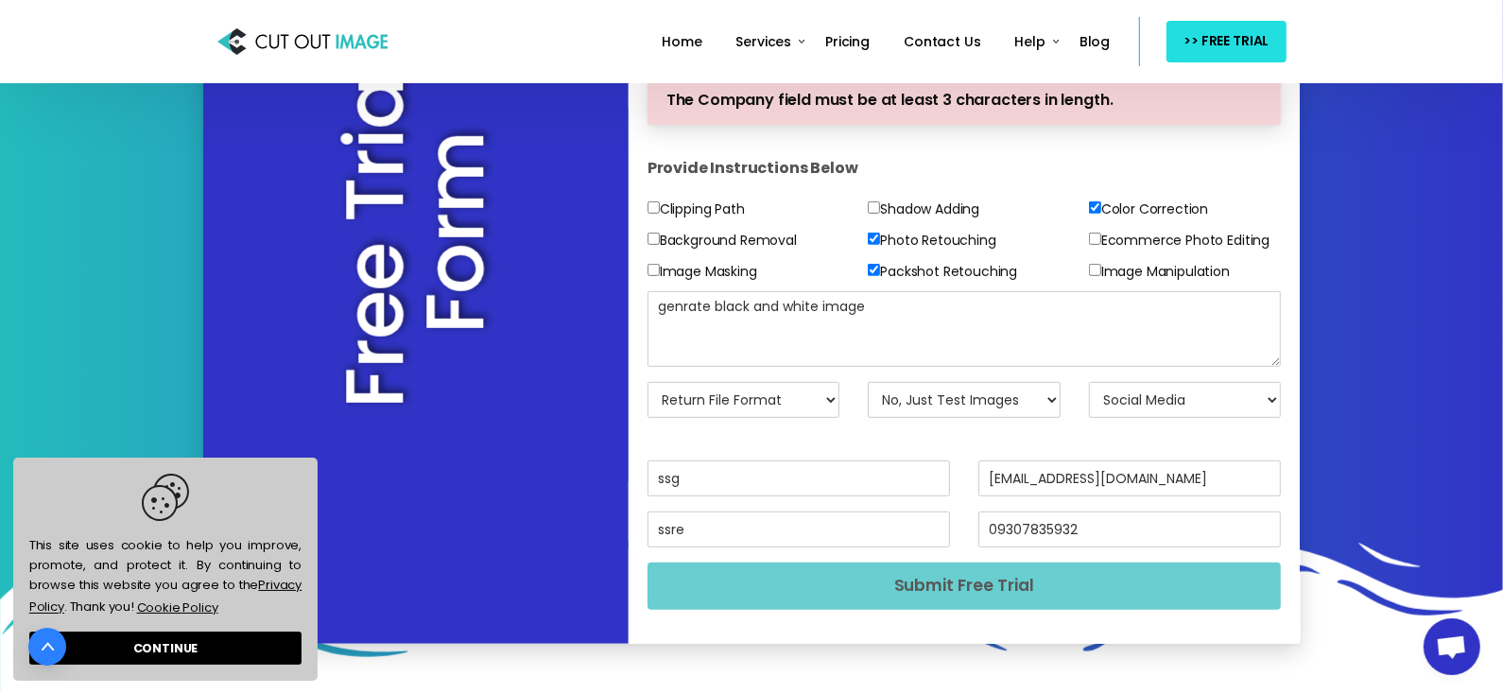
click at [805, 574] on button "Submit Free Trial" at bounding box center [965, 586] width 634 height 46
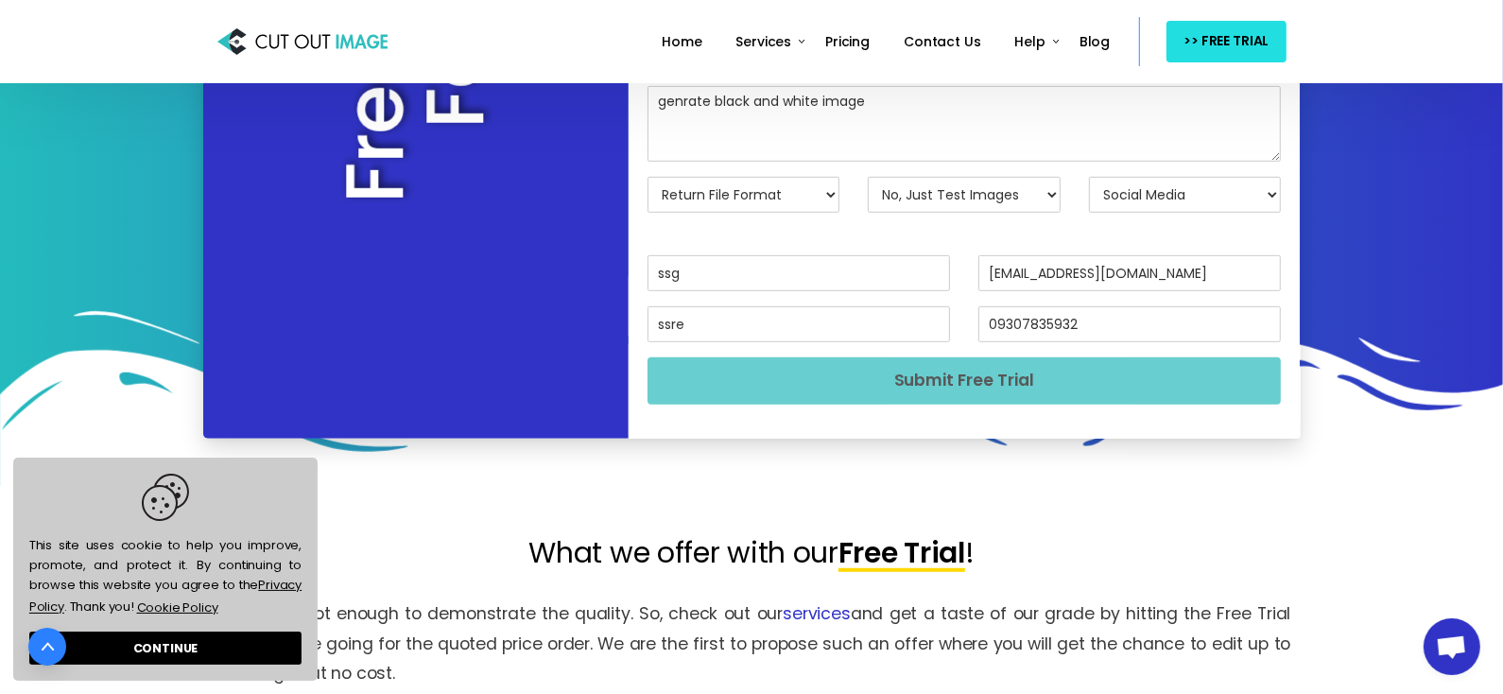
scroll to position [769, 0]
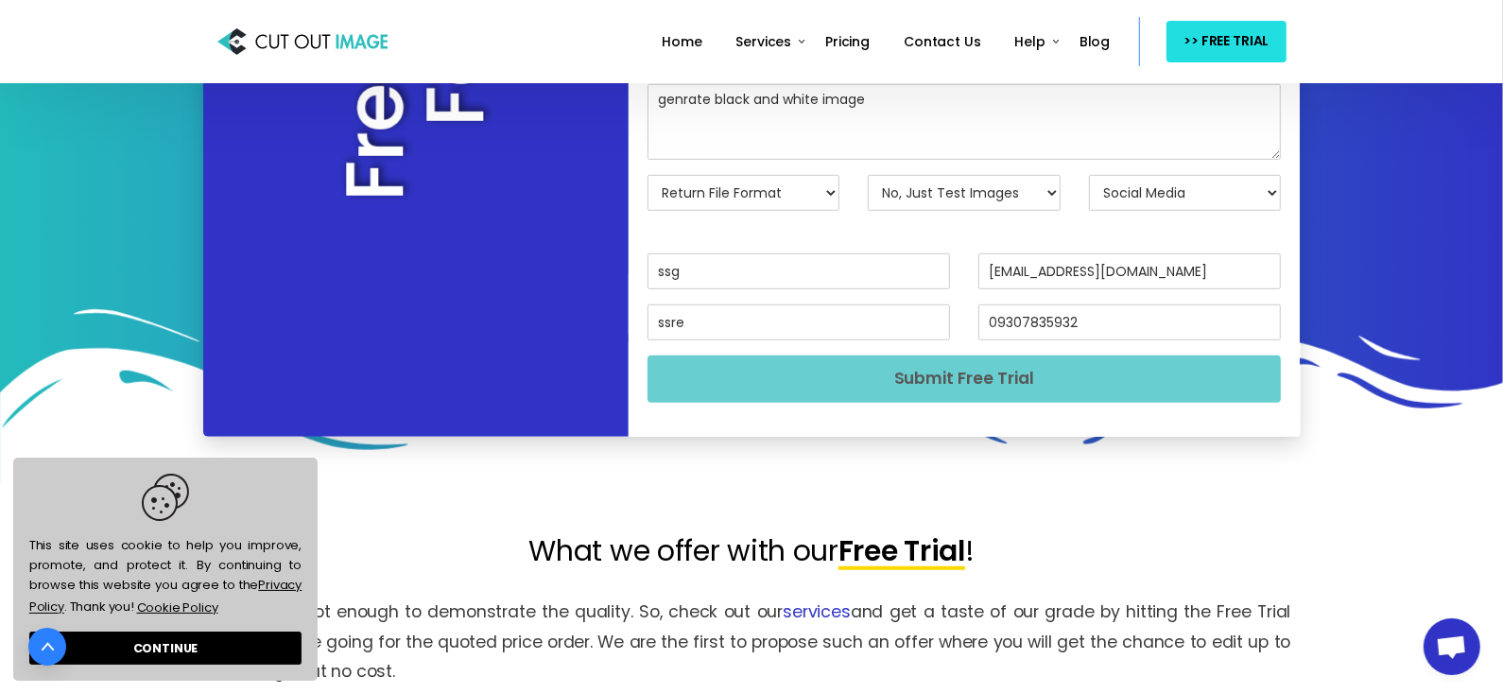
click at [859, 380] on button "Submit Free Trial" at bounding box center [965, 379] width 634 height 46
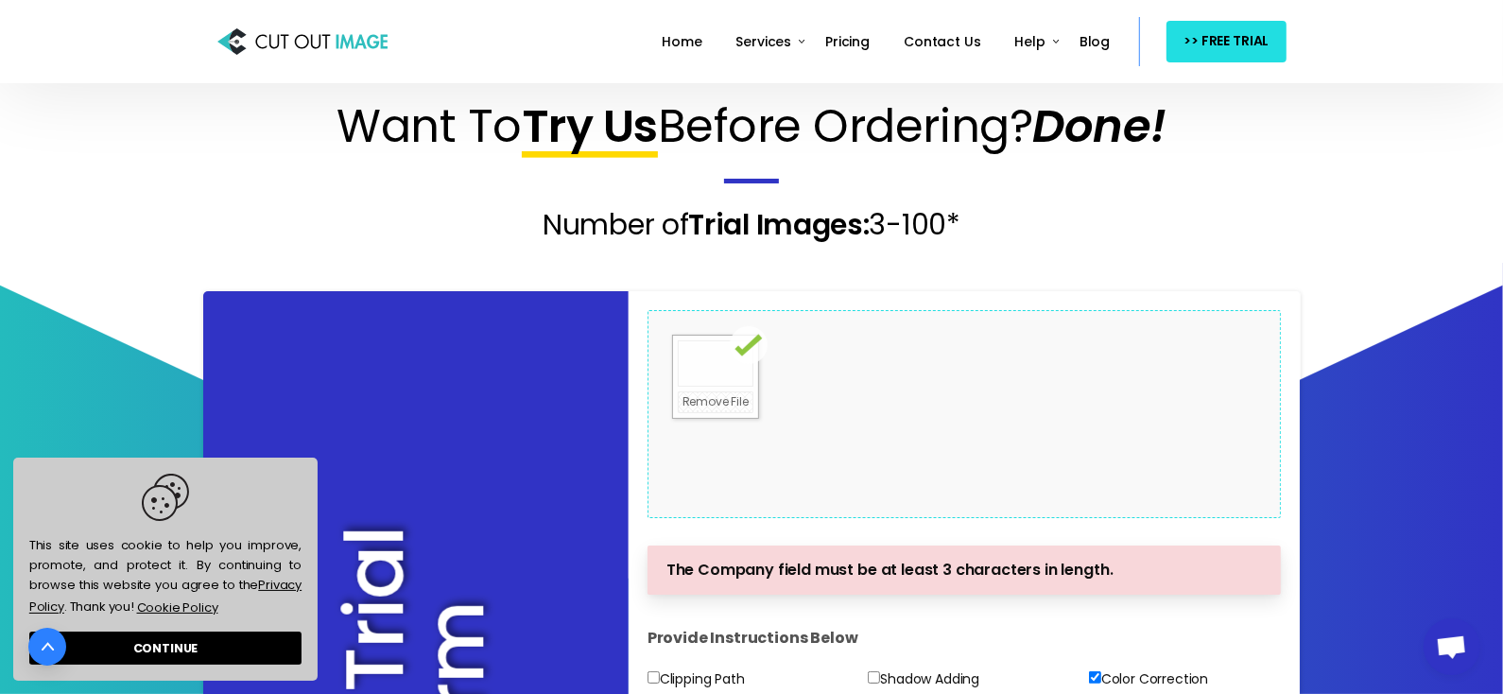
scroll to position [0, 0]
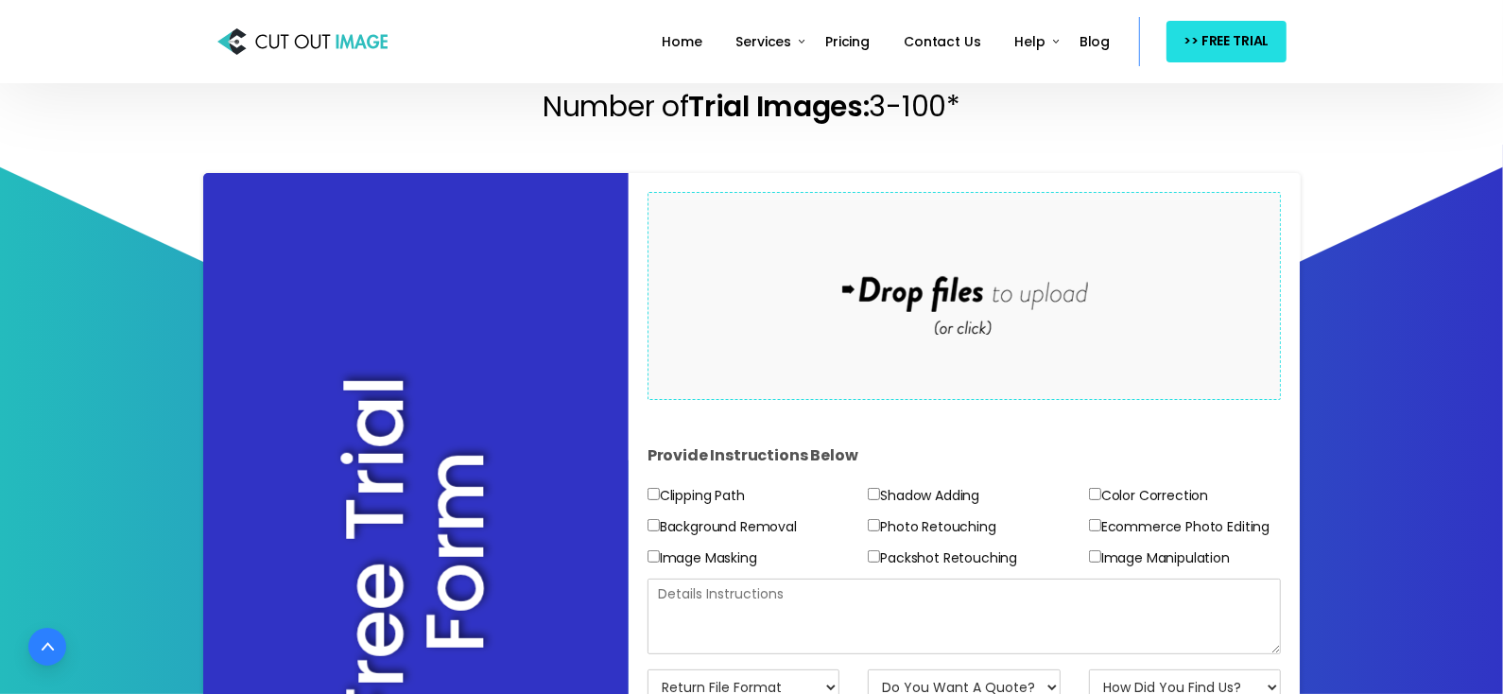
scroll to position [210, 0]
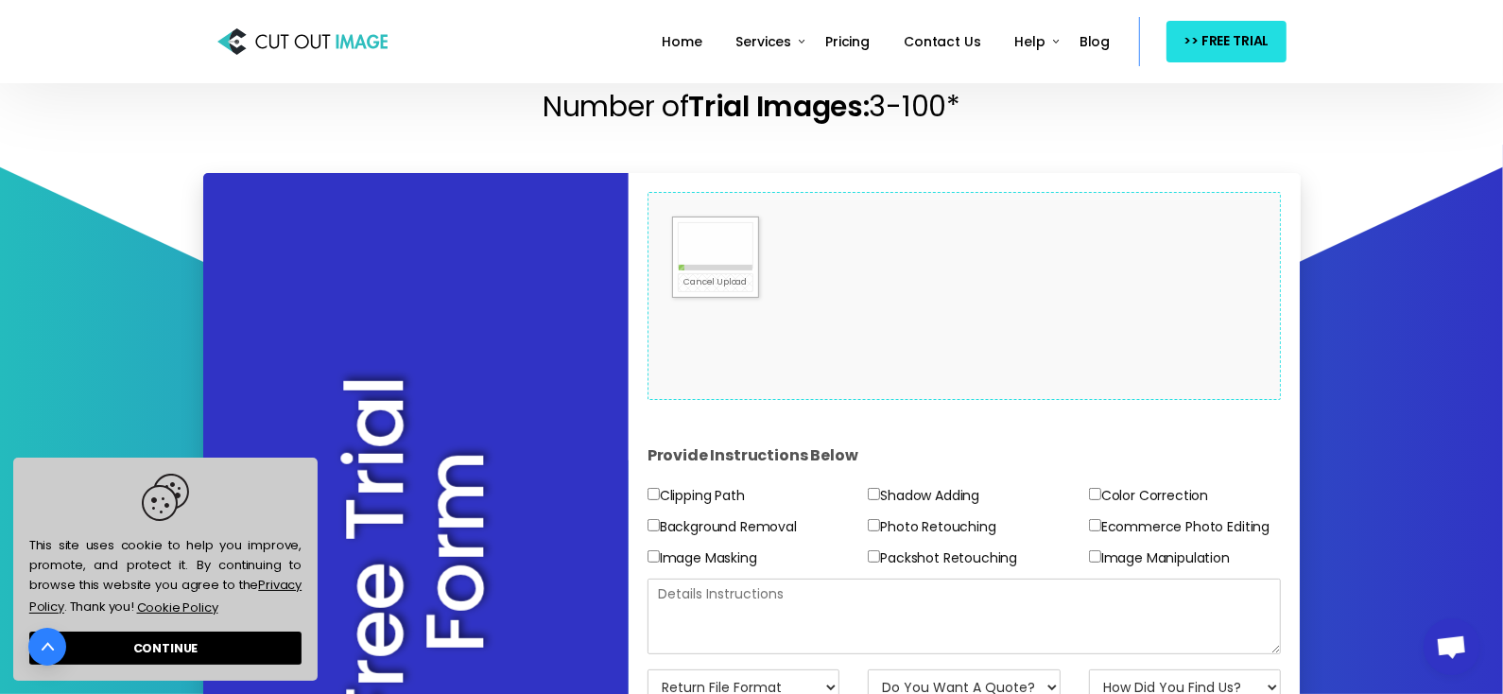
click at [870, 526] on input"] "Photo Retouching" at bounding box center [874, 525] width 12 height 12
checkbox input"] "true"
click at [873, 554] on input"] "Packshot Retouching" at bounding box center [874, 556] width 12 height 12
checkbox input"] "true"
click at [1095, 491] on input"] "Color Correction" at bounding box center [1095, 494] width 12 height 12
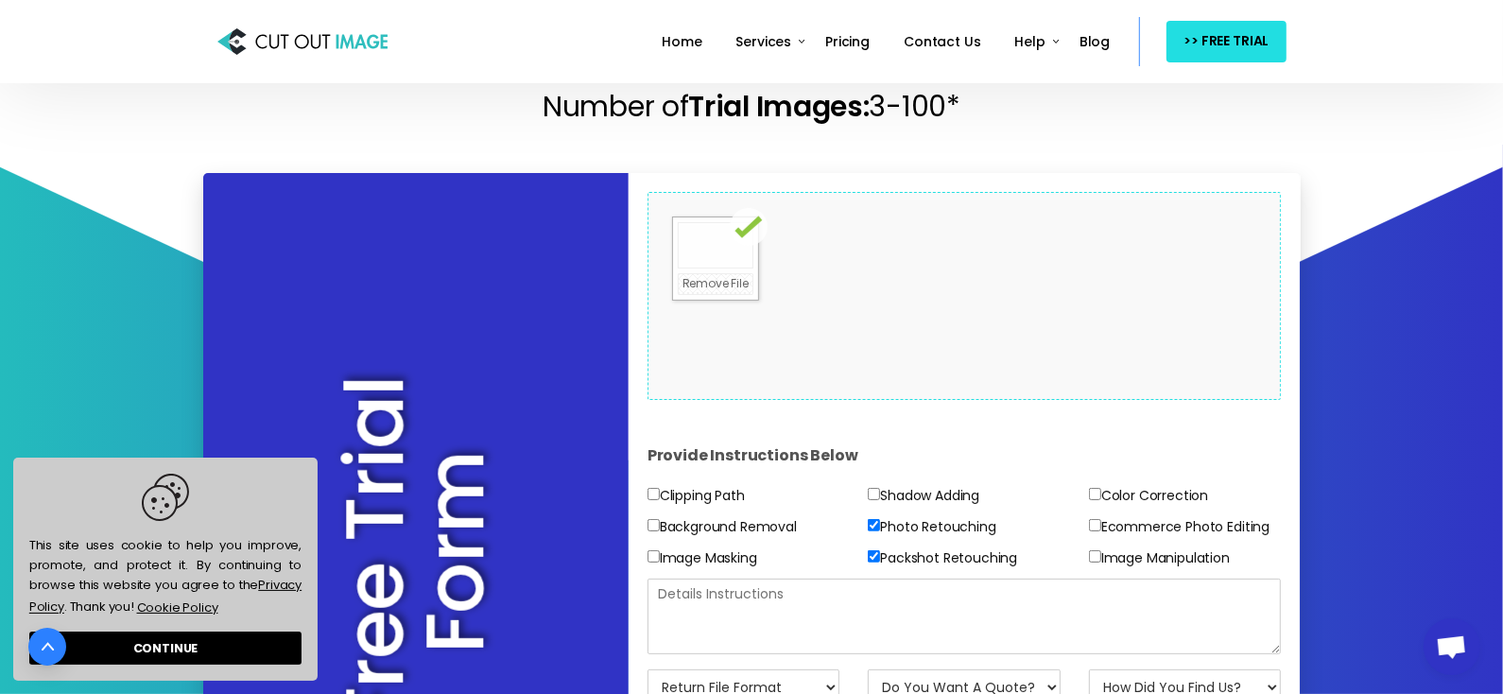
checkbox input"] "true"
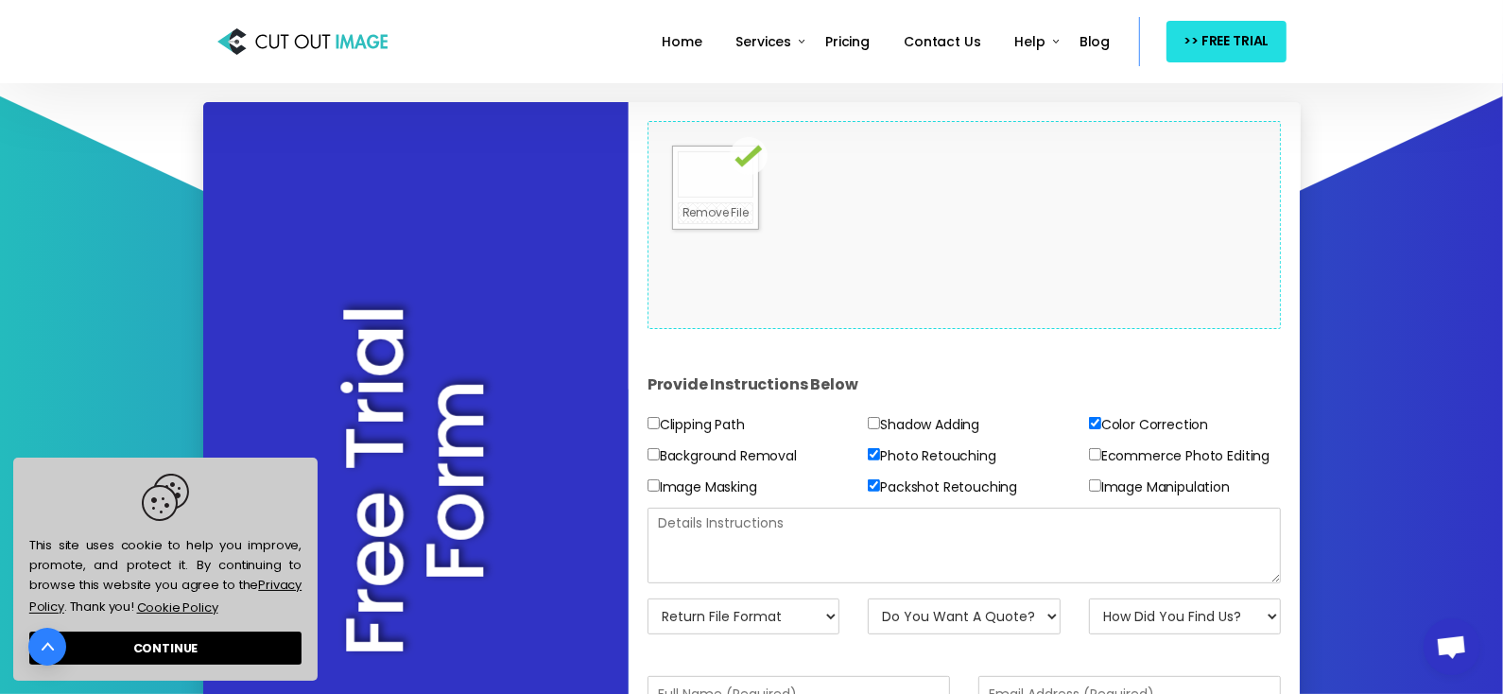
scroll to position [287, 0]
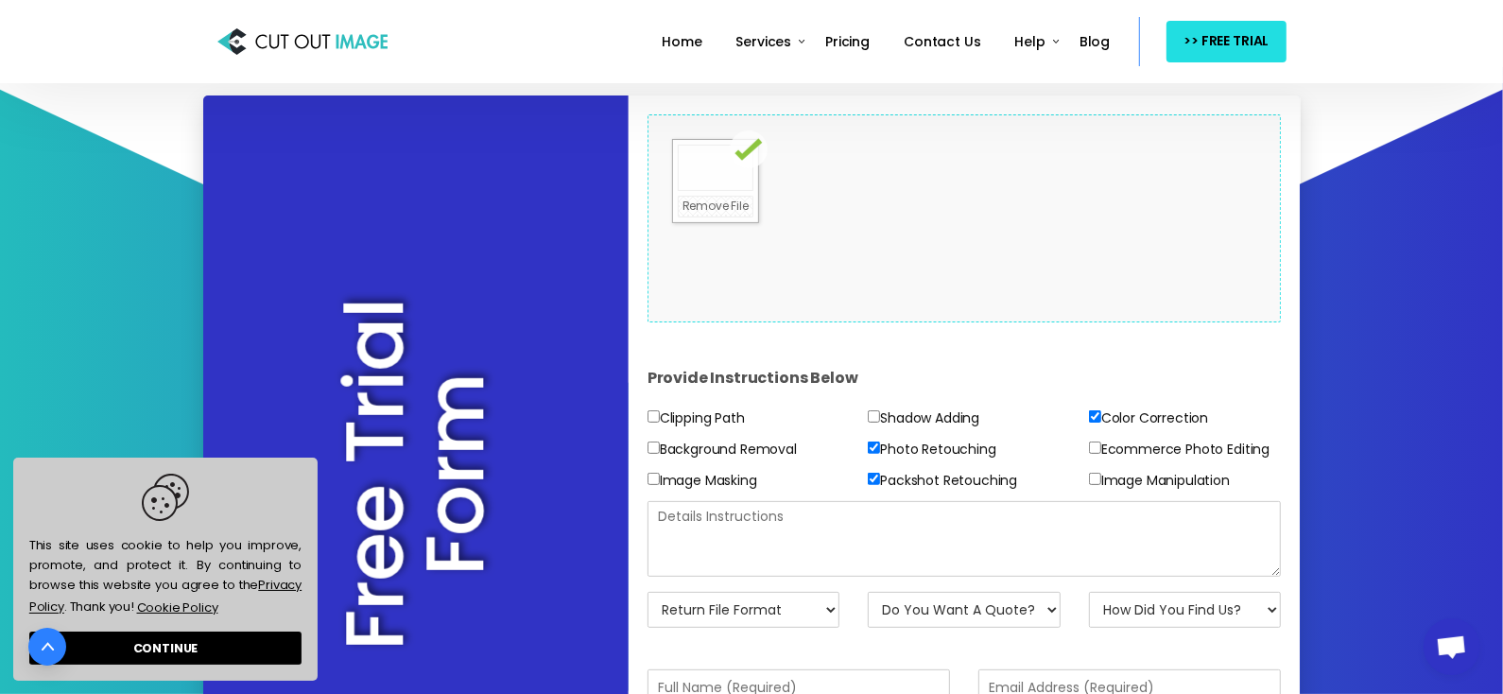
click at [951, 546] on textarea at bounding box center [965, 539] width 634 height 76
click at [1096, 449] on input"] "Ecommerce Photo Editing" at bounding box center [1095, 448] width 12 height 12
checkbox input"] "true"
click at [915, 576] on div at bounding box center [965, 546] width 663 height 91
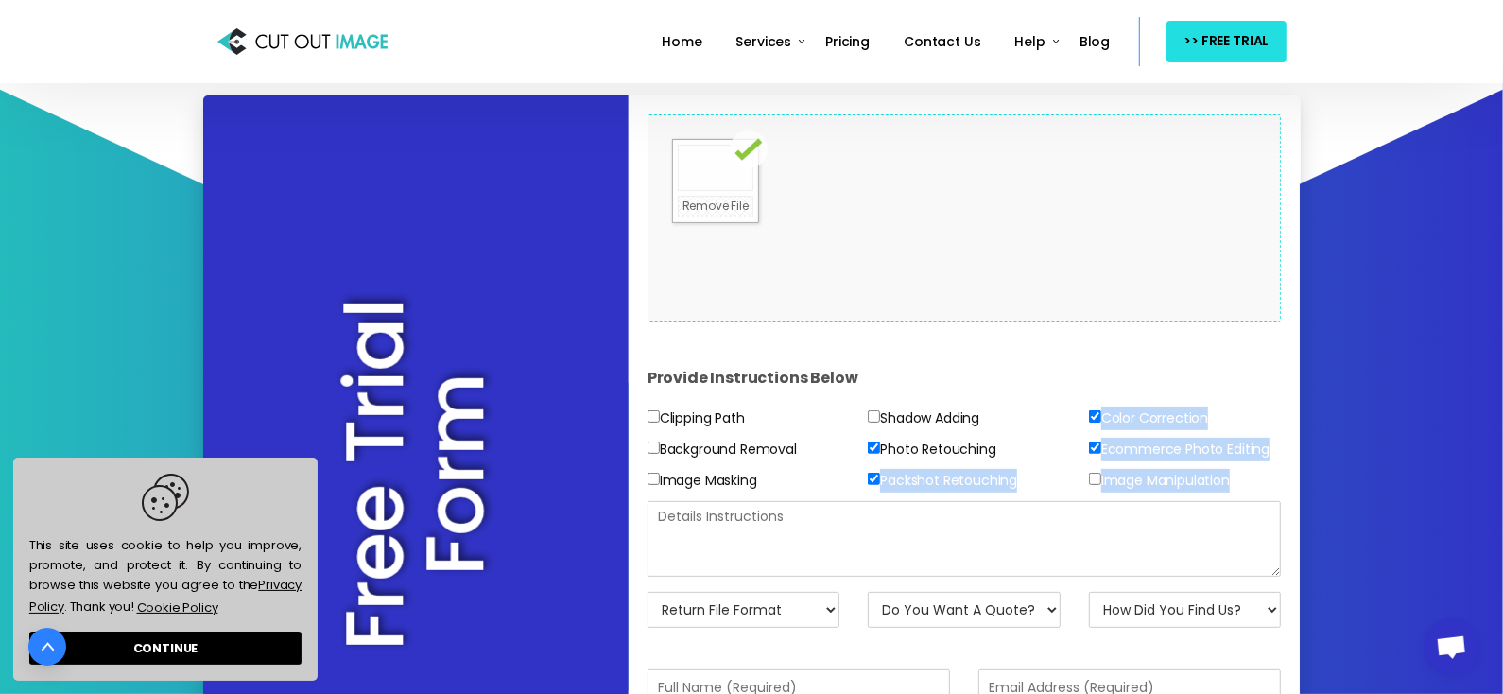
drag, startPoint x: 864, startPoint y: 493, endPoint x: 835, endPoint y: 526, distance: 44.2
click at [835, 526] on div "Provide Instructions Below Clipping Path Background Removal Image Masking Shado…" at bounding box center [965, 496] width 663 height 293
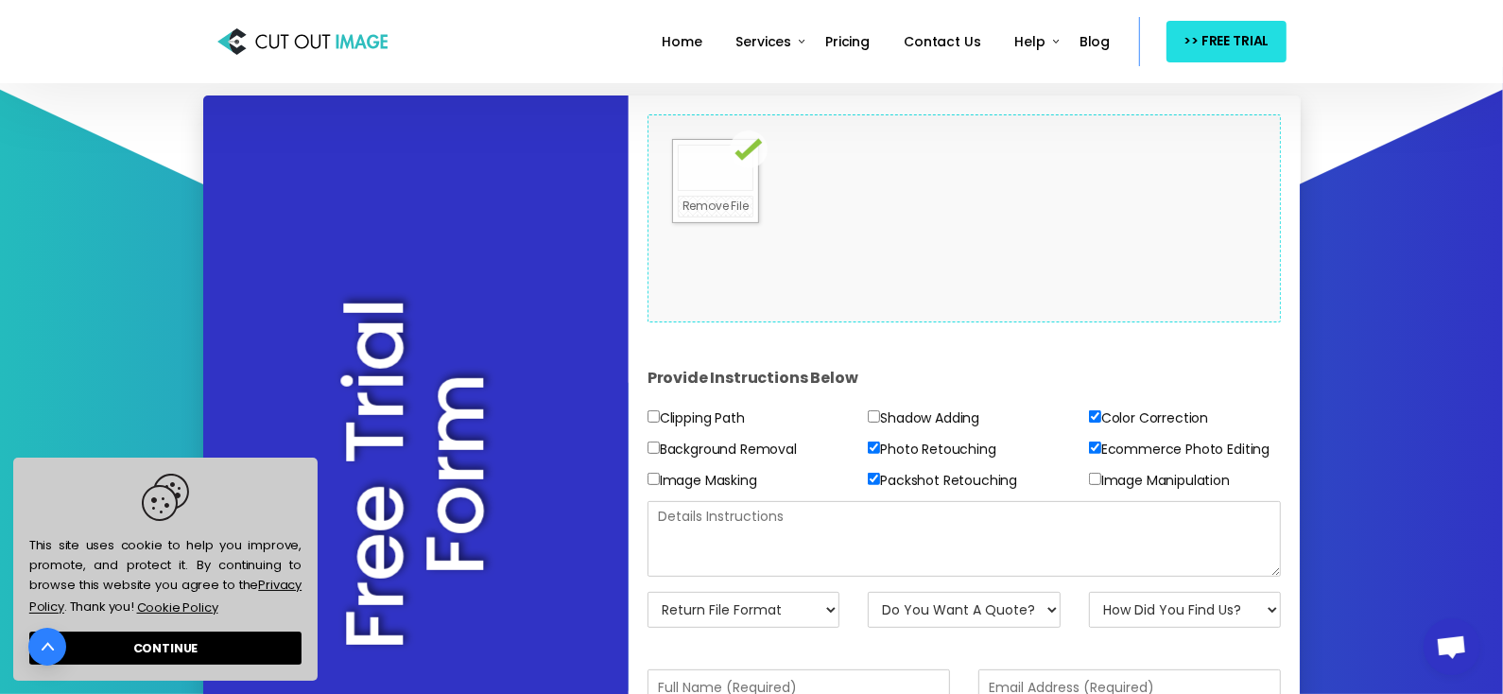
click at [835, 526] on textarea at bounding box center [965, 539] width 634 height 76
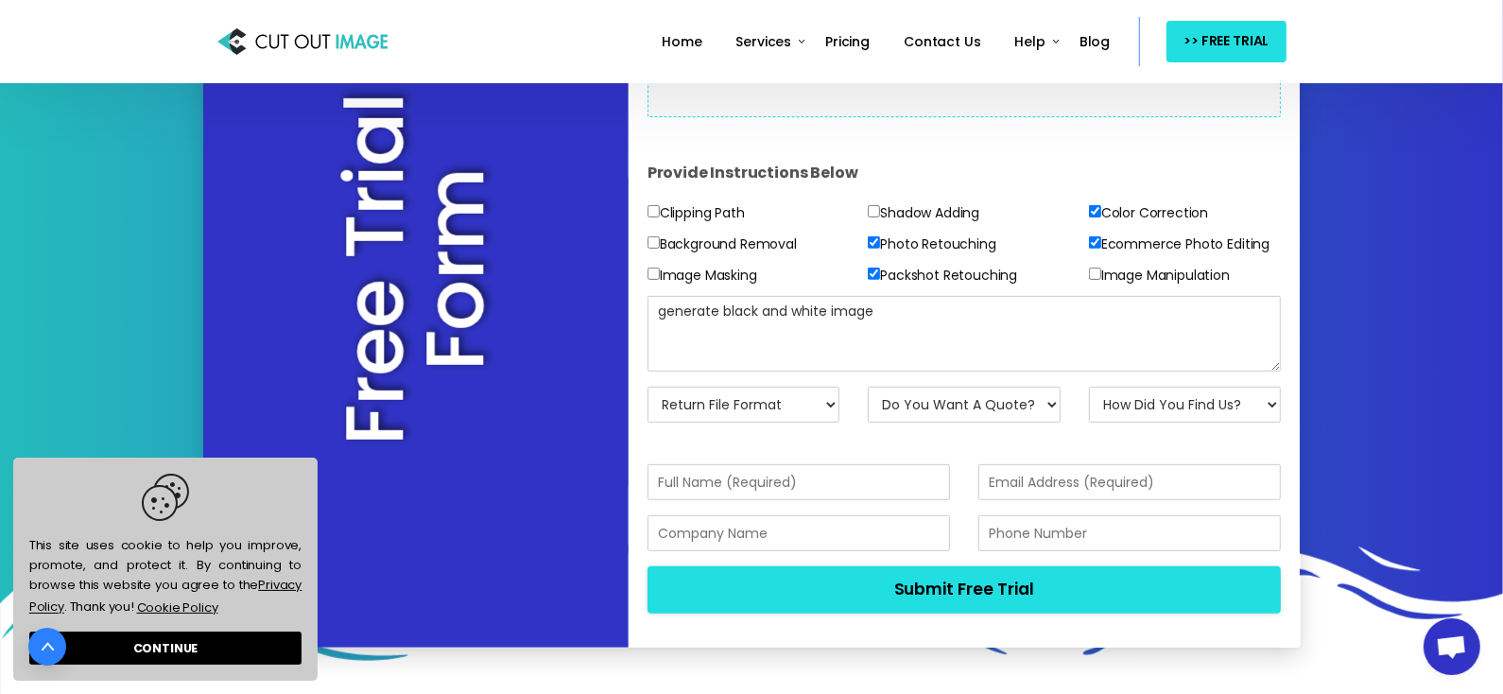
type textarea "generate black and white image"
click at [764, 411] on select "Return File Format JPG - [PERSON_NAME] PNG - Transparent BG PSD - Layer Mask PS…" at bounding box center [744, 405] width 193 height 36
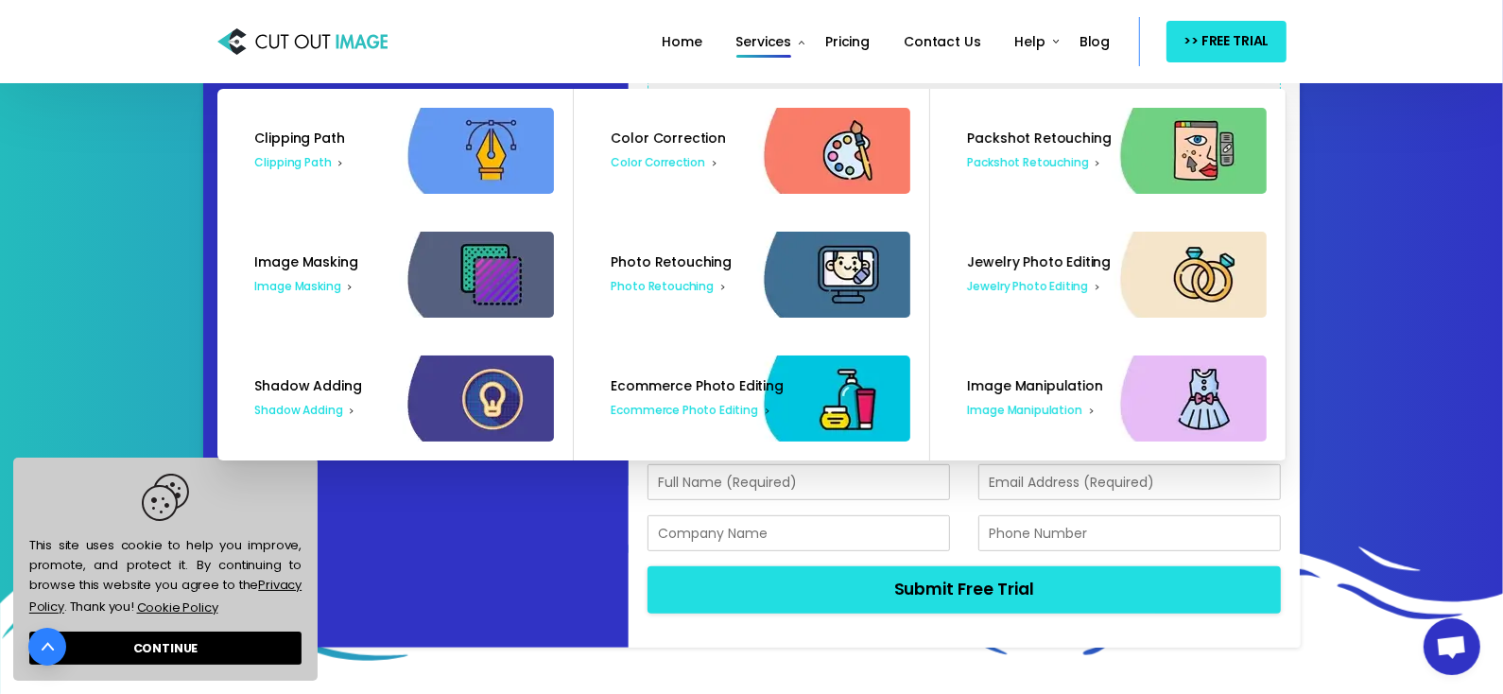
select select "JPG w/ [PERSON_NAME]"
click at [648, 387] on select "Return File Format JPG - [PERSON_NAME] PNG - Transparent BG PSD - Layer Mask PS…" at bounding box center [744, 405] width 193 height 36
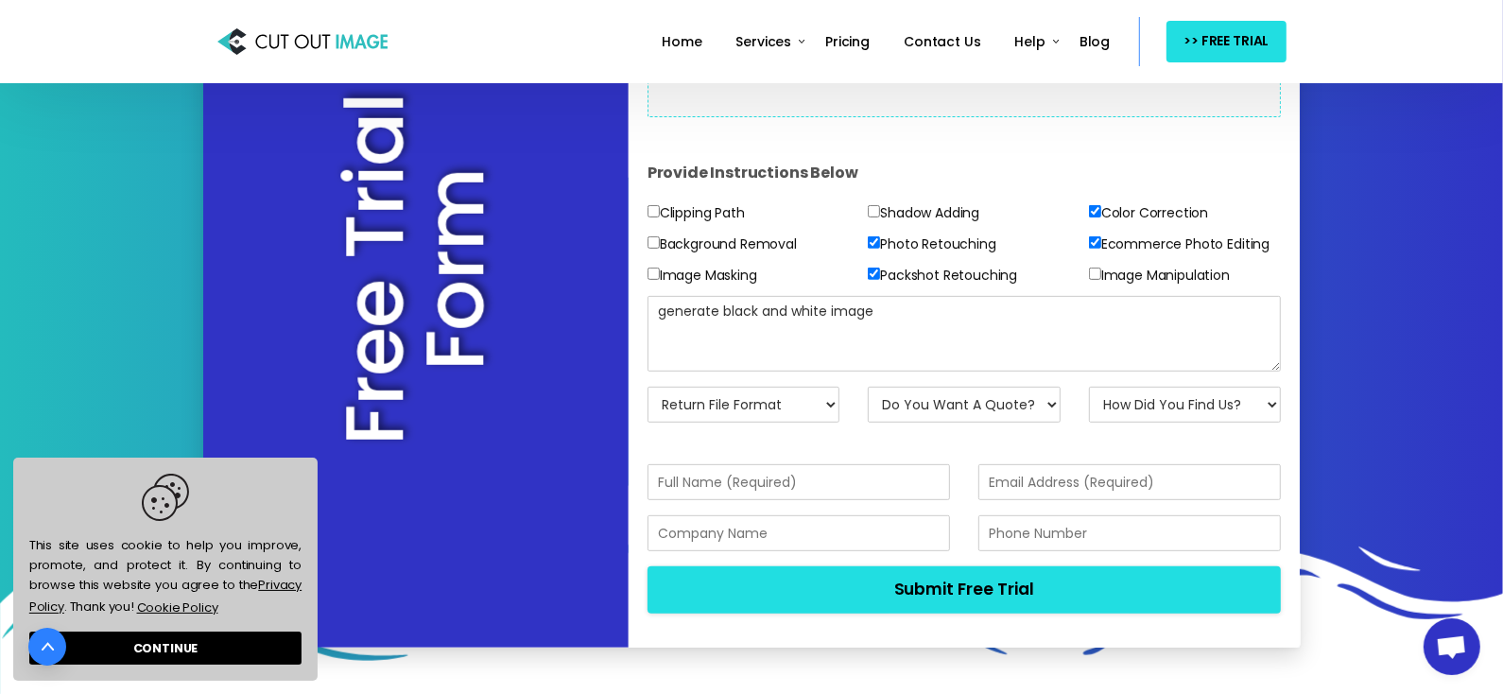
click at [1033, 486] on input "email" at bounding box center [1130, 482] width 303 height 36
type input "[EMAIL_ADDRESS][DOMAIN_NAME]"
click at [764, 526] on input "text" at bounding box center [799, 533] width 303 height 36
type input "fdsjfhkdsj"
click at [831, 473] on input "text" at bounding box center [799, 482] width 303 height 36
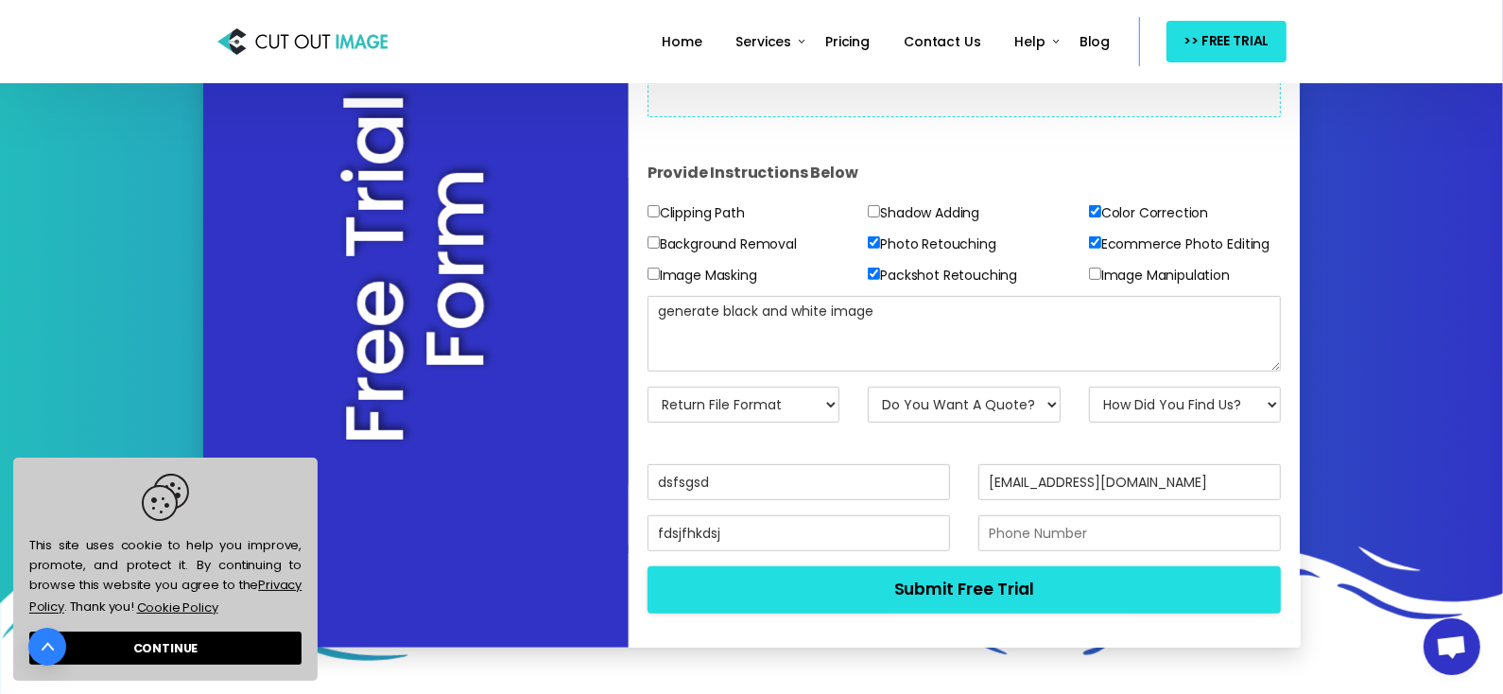
type input "dsfsgsd"
drag, startPoint x: 1036, startPoint y: 512, endPoint x: 1026, endPoint y: 524, distance: 16.1
click at [1026, 524] on form "Provide Instructions Below Clipping Path Background Removal Image Masking Shado…" at bounding box center [965, 373] width 634 height 512
click at [1026, 524] on input "text" at bounding box center [1130, 533] width 303 height 36
click at [997, 530] on input "09307835932" at bounding box center [1130, 533] width 303 height 36
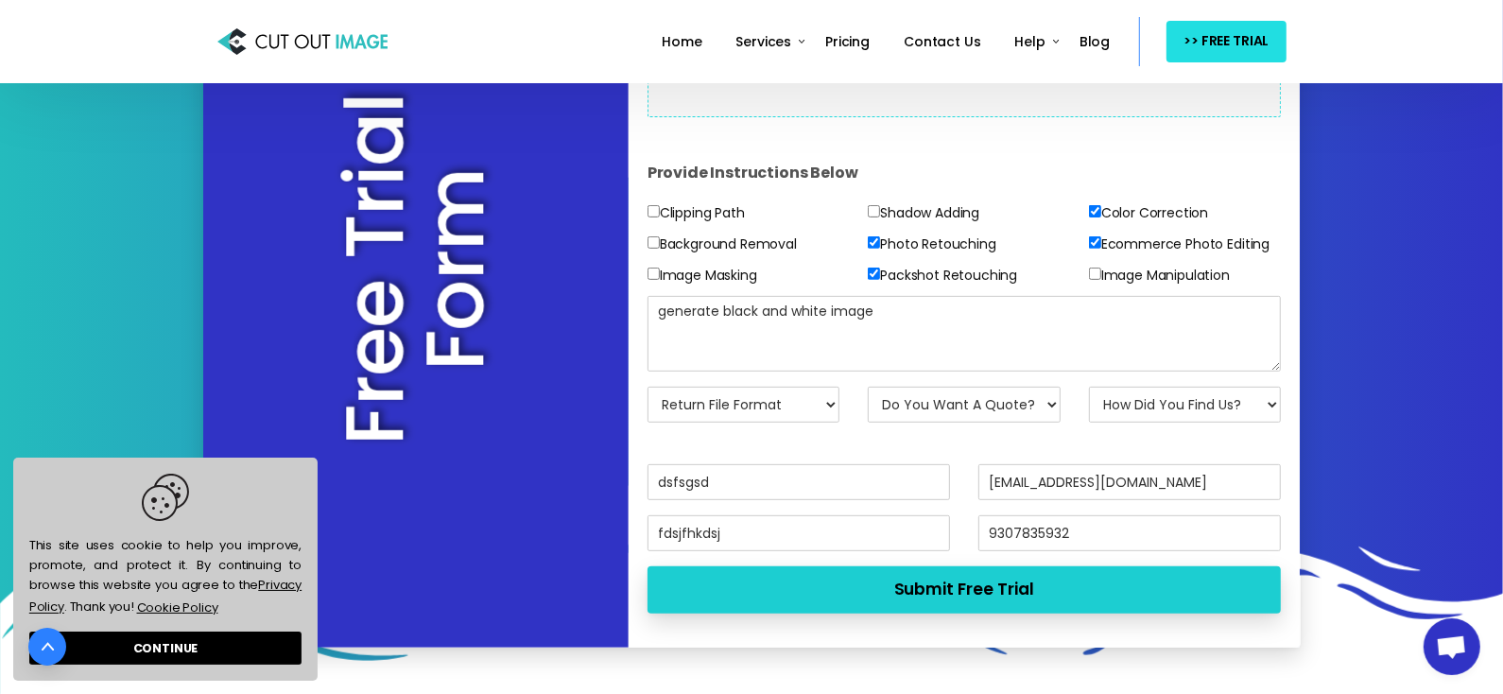
type input "9307835932"
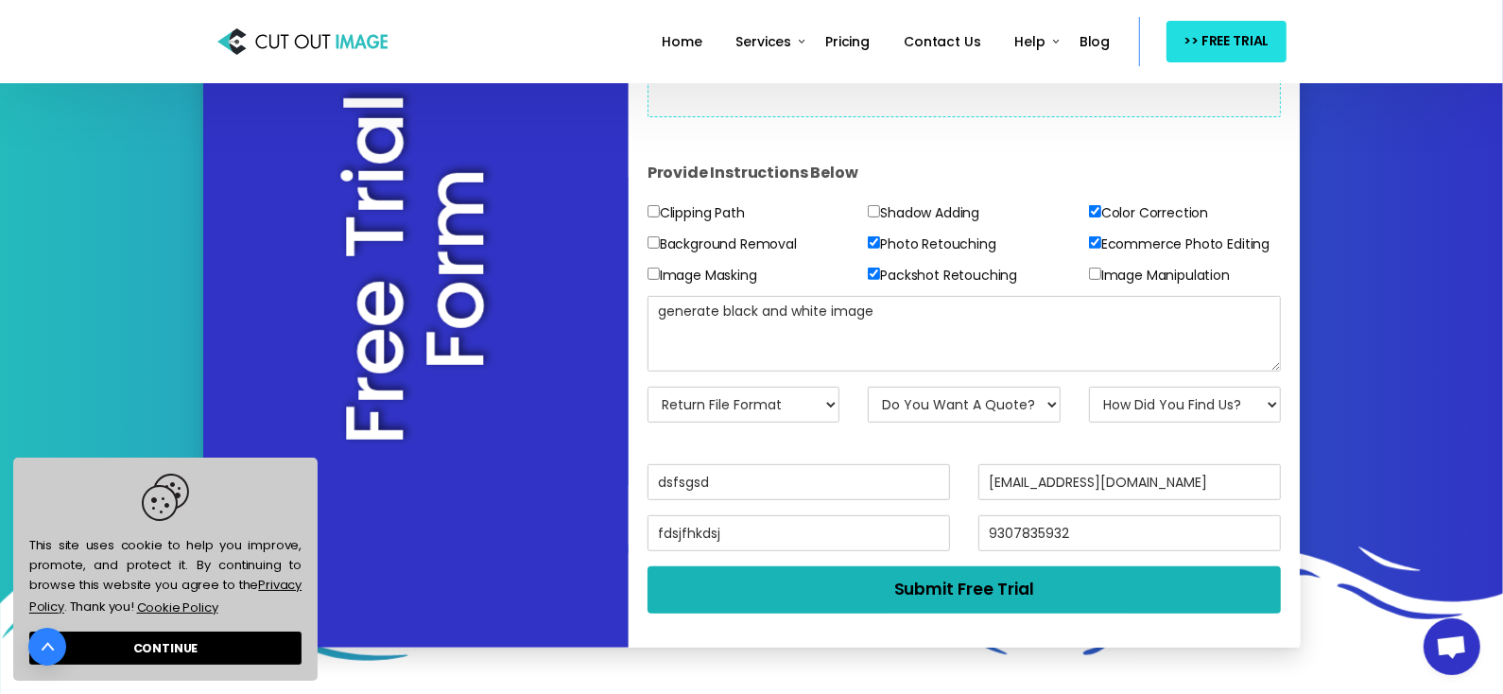
click at [940, 573] on button "Submit Free Trial" at bounding box center [965, 589] width 634 height 46
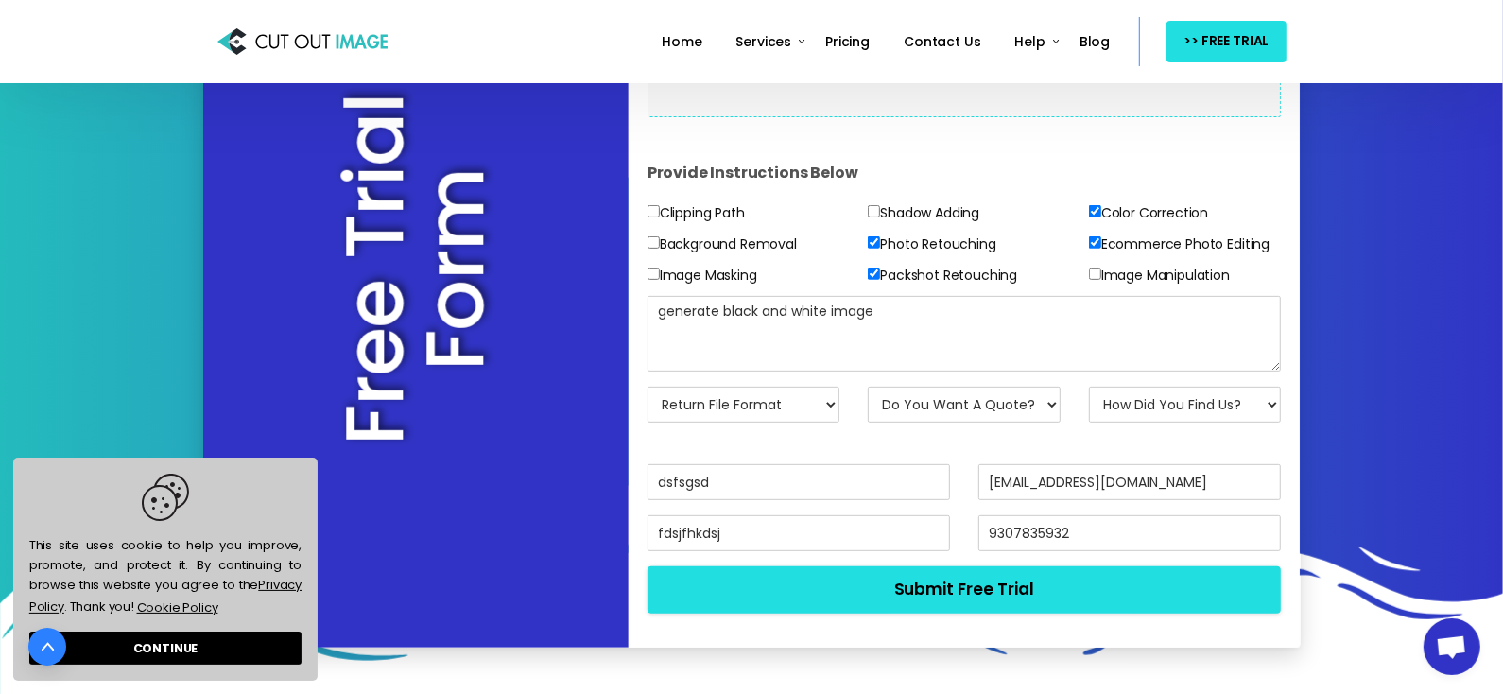
click at [927, 415] on select "Do You Want A Quote? No, Just Test Images Yes, Quotation Please" at bounding box center [964, 405] width 193 height 36
select select "No"
click at [868, 387] on select "Do You Want A Quote? No, Just Test Images Yes, Quotation Please" at bounding box center [964, 405] width 193 height 36
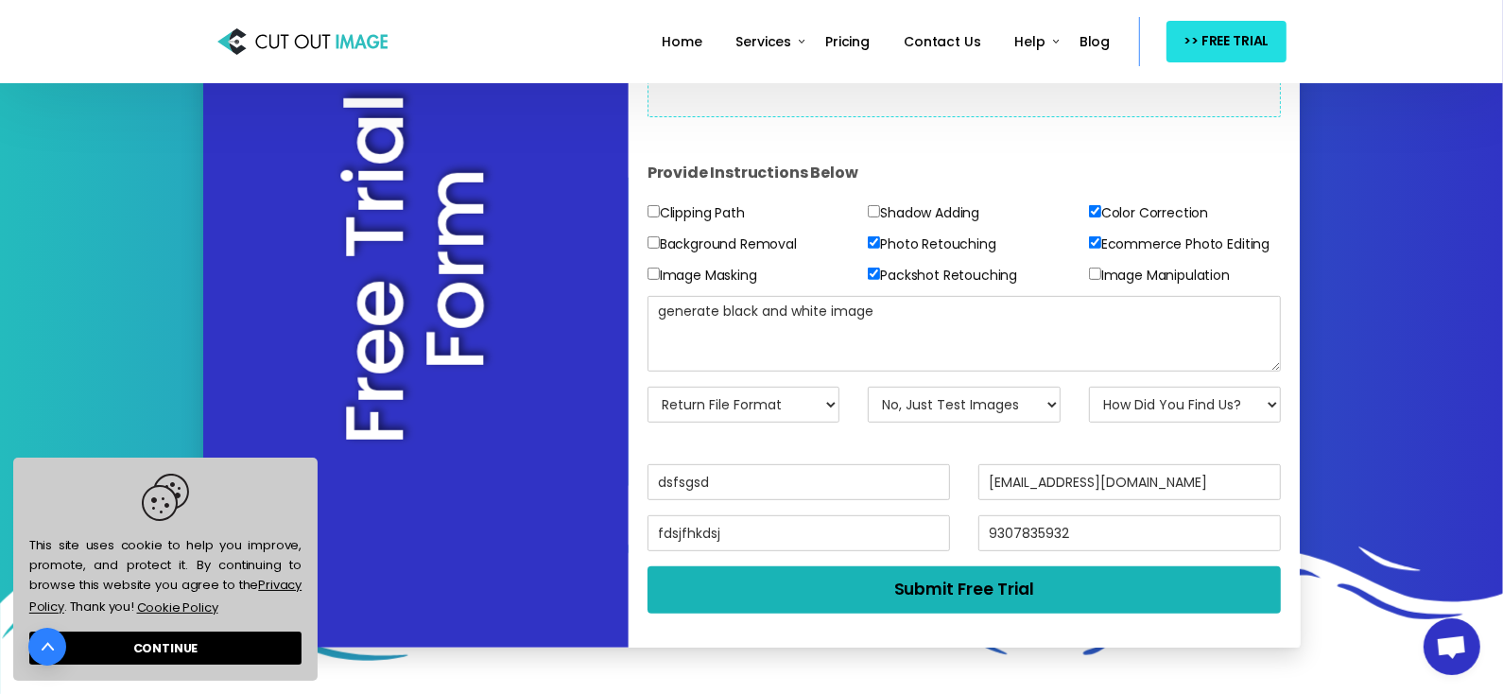
click at [1000, 593] on button "Submit Free Trial" at bounding box center [965, 589] width 634 height 46
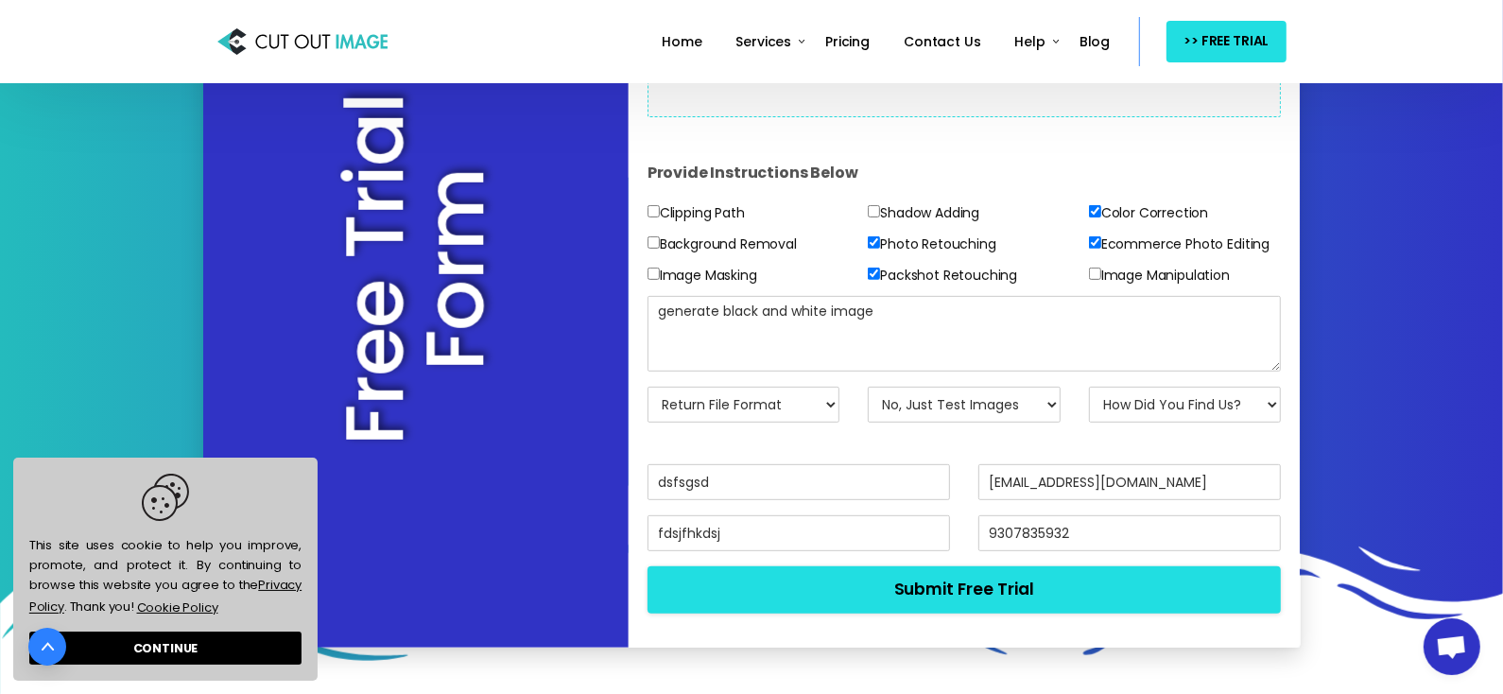
click at [1156, 396] on select "How Did You Find Us? Email Search Engine Friend/Colleague Social Media Tele Mar…" at bounding box center [1185, 405] width 193 height 36
select select "Social Media"
click at [1089, 387] on select "How Did You Find Us? Email Search Engine Friend/Colleague Social Media Tele Mar…" at bounding box center [1185, 405] width 193 height 36
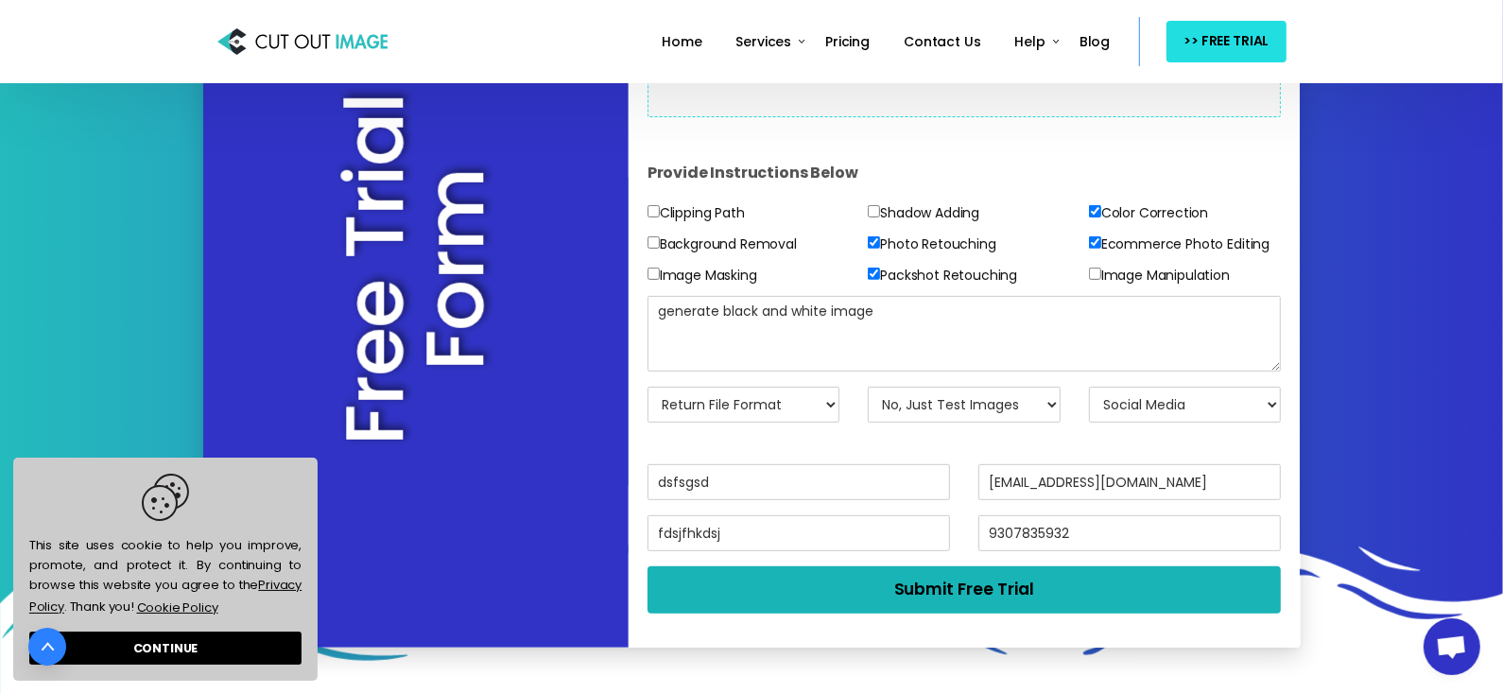
click at [1062, 581] on button "Submit Free Trial" at bounding box center [965, 589] width 634 height 46
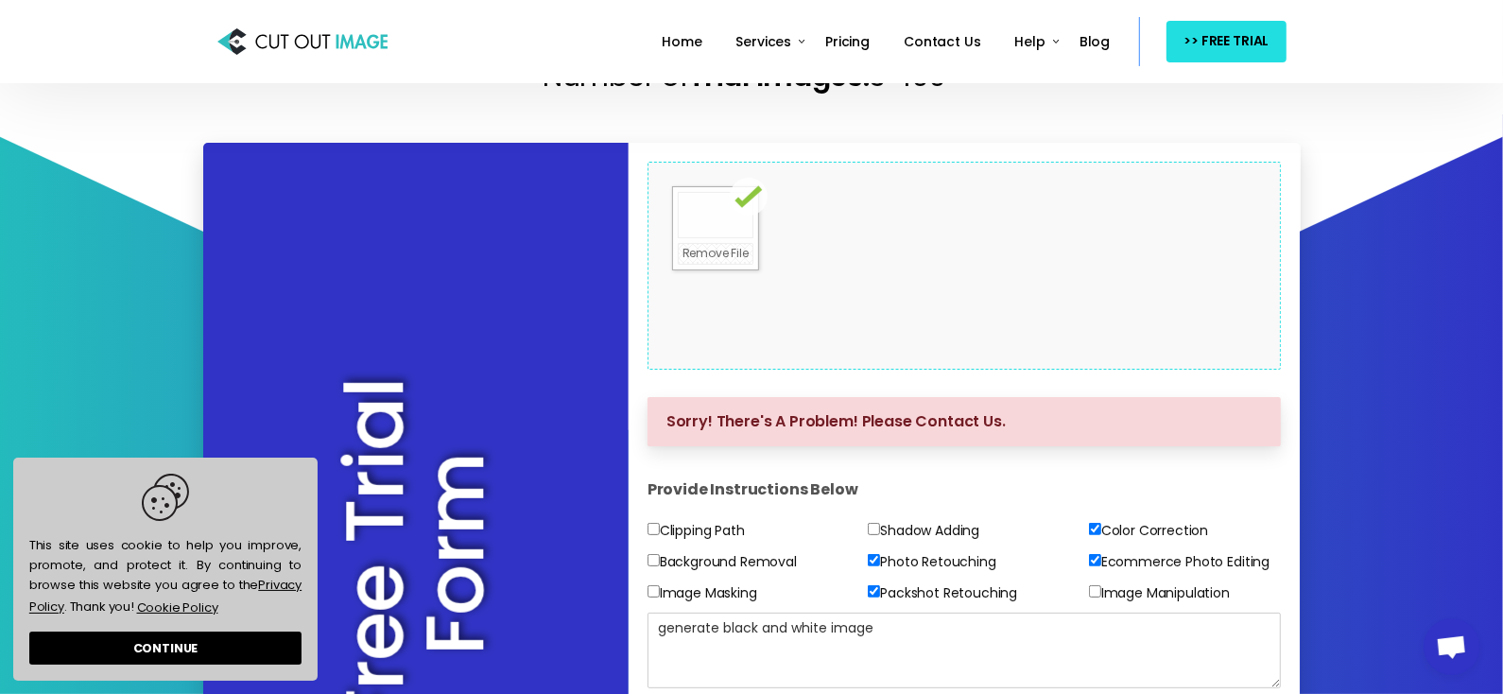
scroll to position [0, 0]
